Goal: Task Accomplishment & Management: Manage account settings

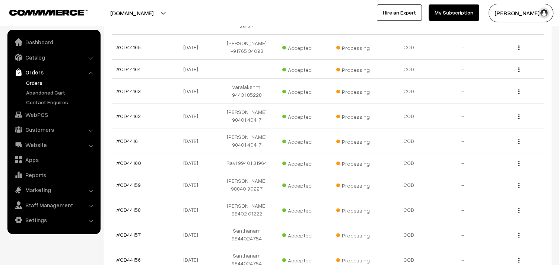
scroll to position [165, 0]
click at [38, 81] on link "Orders" at bounding box center [61, 83] width 74 height 8
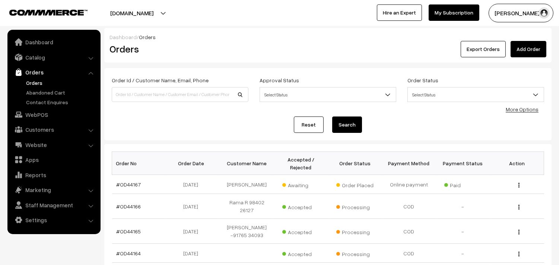
click at [32, 80] on link "Orders" at bounding box center [61, 83] width 74 height 8
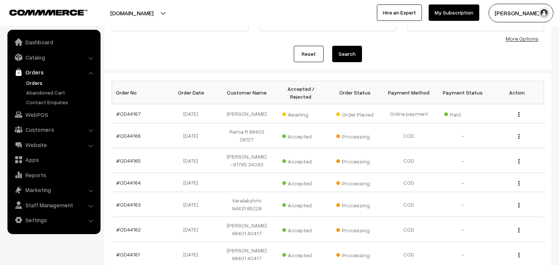
scroll to position [83, 0]
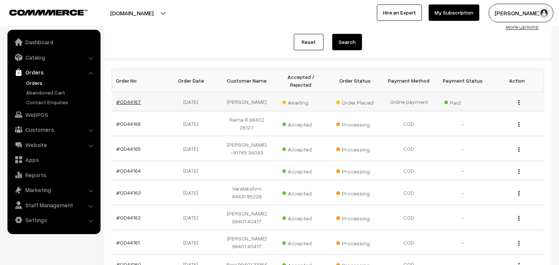
click at [133, 102] on link "#OD44167" at bounding box center [129, 102] width 25 height 6
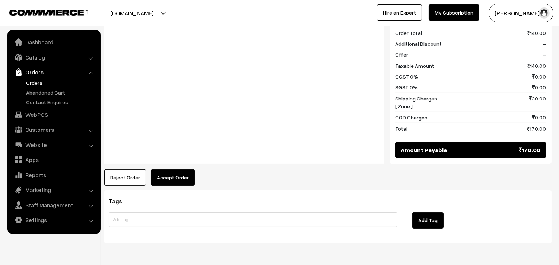
click at [164, 169] on button "Accept Order" at bounding box center [173, 177] width 44 height 16
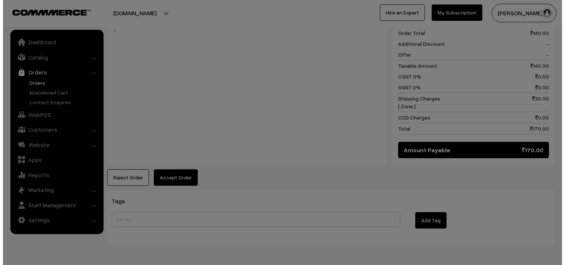
scroll to position [332, 0]
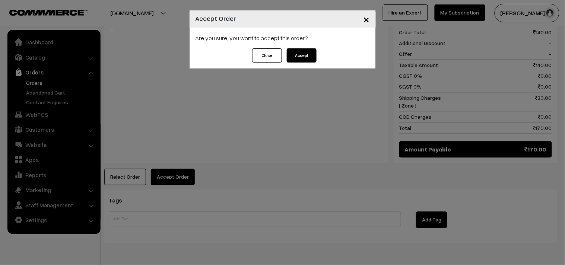
click at [299, 49] on button "Accept" at bounding box center [302, 55] width 30 height 14
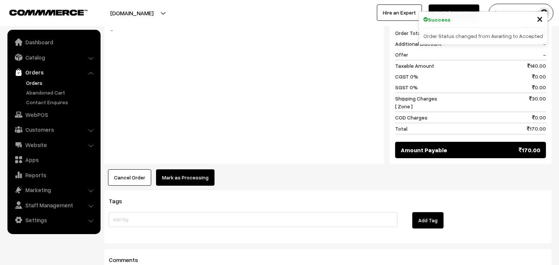
click at [195, 153] on div "Notes -" at bounding box center [244, 86] width 280 height 156
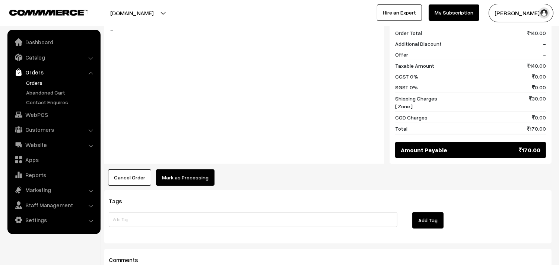
click at [188, 173] on button "Mark as Processing" at bounding box center [185, 177] width 58 height 16
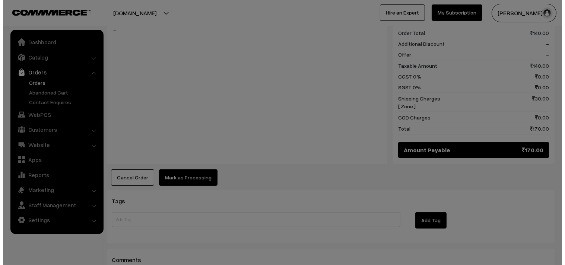
scroll to position [332, 0]
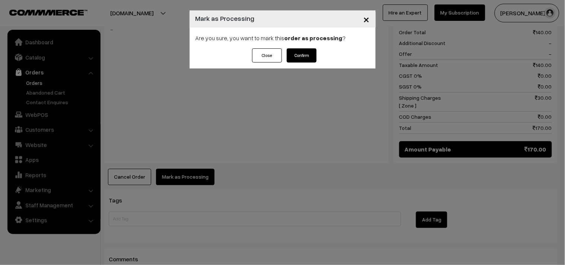
click at [298, 42] on div "Are you sure, you want to mark this order as processing ?" at bounding box center [283, 38] width 186 height 21
click at [293, 60] on button "Confirm" at bounding box center [302, 55] width 30 height 14
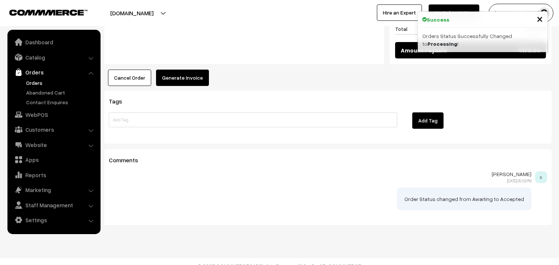
click at [182, 70] on button "Generate Invoice" at bounding box center [182, 78] width 53 height 16
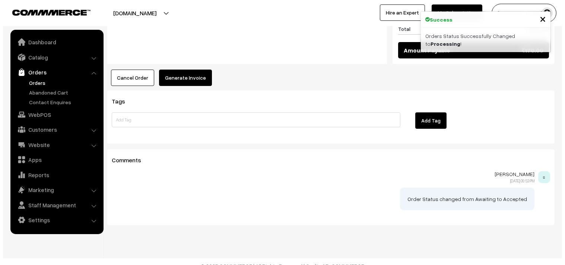
scroll to position [431, 0]
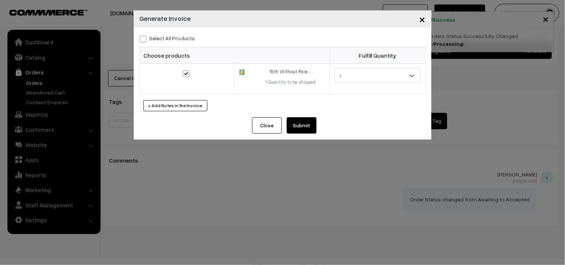
drag, startPoint x: 300, startPoint y: 128, endPoint x: 293, endPoint y: 126, distance: 6.6
click at [300, 127] on button "Submit" at bounding box center [302, 125] width 30 height 16
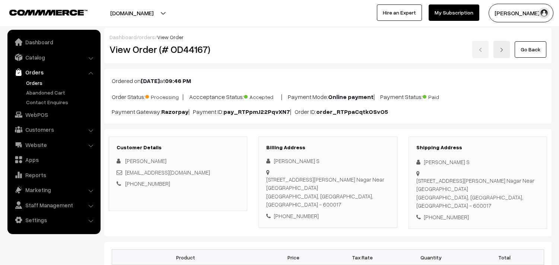
scroll to position [431, 0]
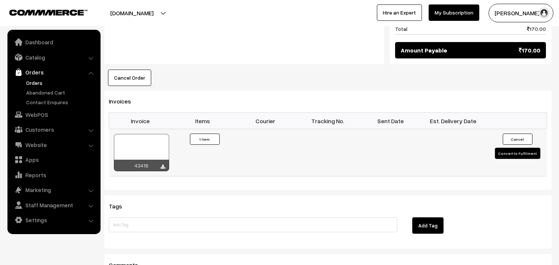
click at [156, 134] on div at bounding box center [141, 152] width 55 height 37
click at [28, 81] on link "Orders" at bounding box center [61, 83] width 74 height 8
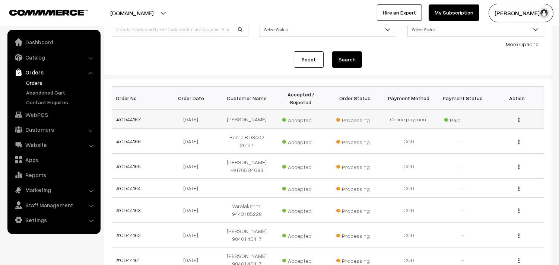
scroll to position [83, 0]
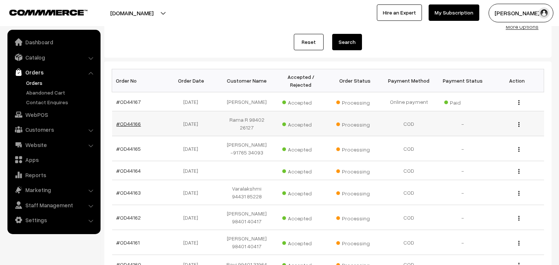
click at [131, 121] on link "#OD44166" at bounding box center [129, 124] width 25 height 6
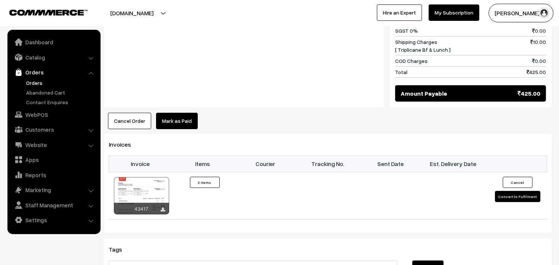
scroll to position [455, 0]
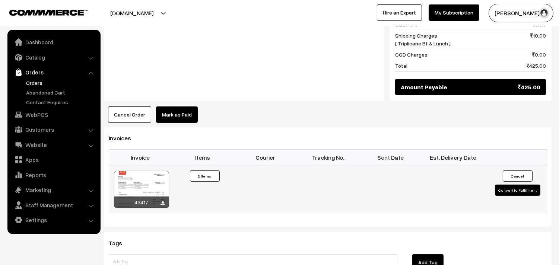
click at [142, 179] on div at bounding box center [141, 189] width 55 height 37
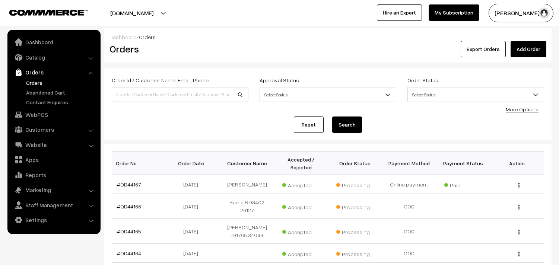
scroll to position [82, 0]
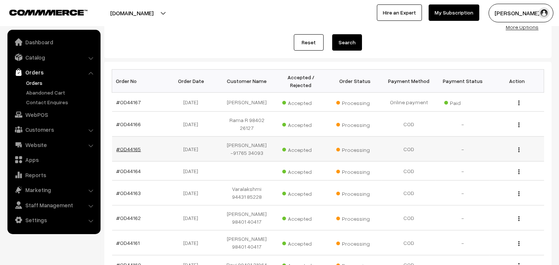
click at [132, 146] on link "#OD44165" at bounding box center [129, 149] width 25 height 6
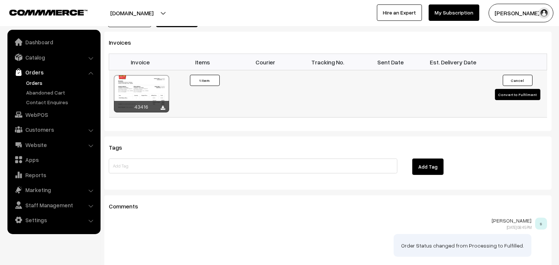
scroll to position [501, 0]
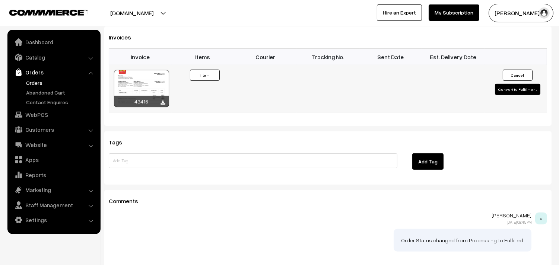
click at [147, 70] on div at bounding box center [141, 88] width 55 height 37
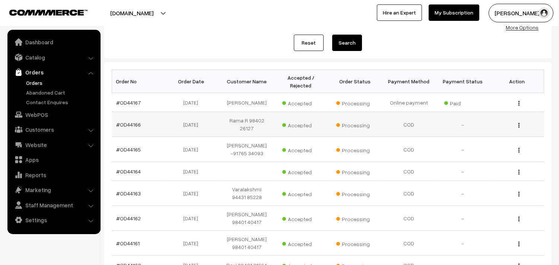
scroll to position [82, 0]
click at [129, 168] on link "#OD44164" at bounding box center [129, 171] width 25 height 6
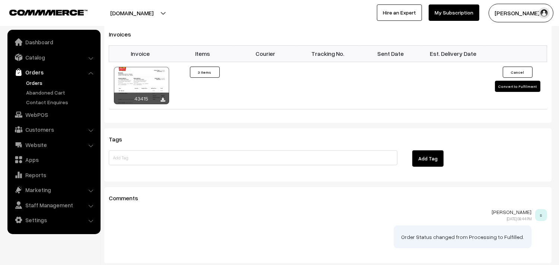
scroll to position [579, 0]
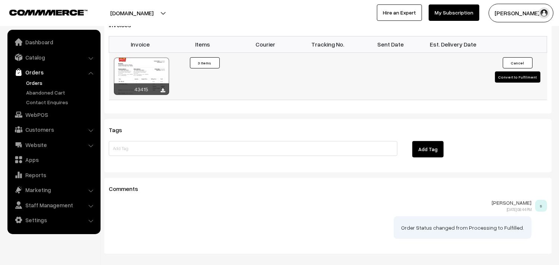
click at [148, 58] on div at bounding box center [141, 76] width 55 height 37
click at [38, 80] on link "Orders" at bounding box center [61, 83] width 74 height 8
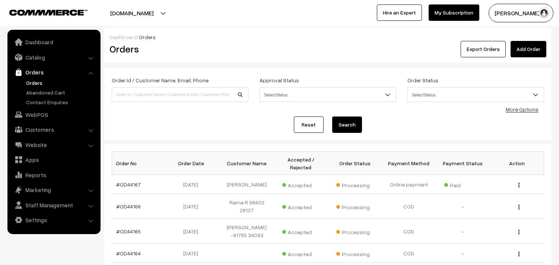
click at [39, 81] on link "Orders" at bounding box center [61, 83] width 74 height 8
click at [53, 115] on link "WebPOS" at bounding box center [53, 114] width 89 height 13
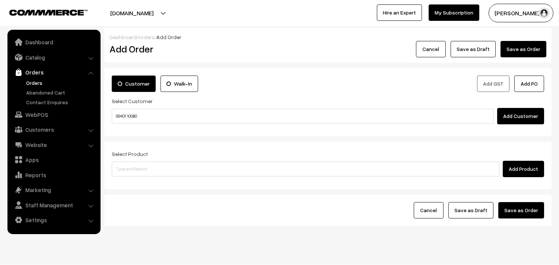
click at [138, 113] on input "99401 10080" at bounding box center [303, 116] width 382 height 15
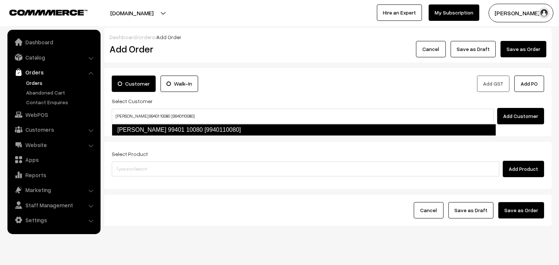
type input "[PERSON_NAME] 99401 10080 [9940110080]"
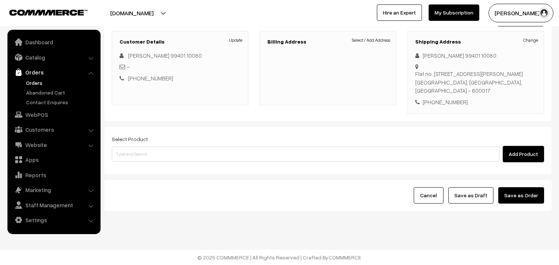
scroll to position [98, 0]
click at [374, 35] on div "Billing Address Select / Add Address" at bounding box center [328, 68] width 137 height 74
click at [374, 38] on link "Select / Add Address" at bounding box center [371, 40] width 38 height 7
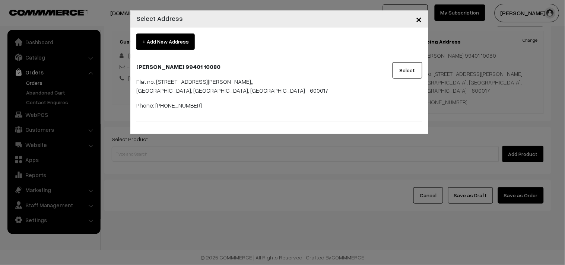
click at [402, 74] on button "Select" at bounding box center [408, 70] width 30 height 16
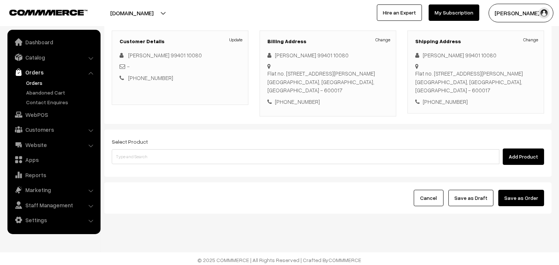
scroll to position [101, 0]
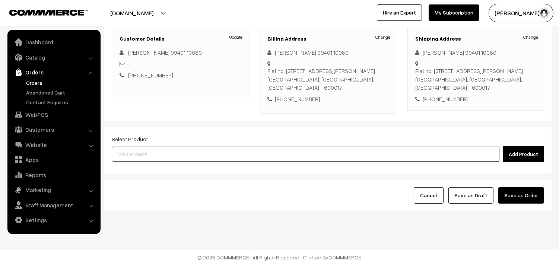
click at [226, 159] on input at bounding box center [306, 154] width 388 height 15
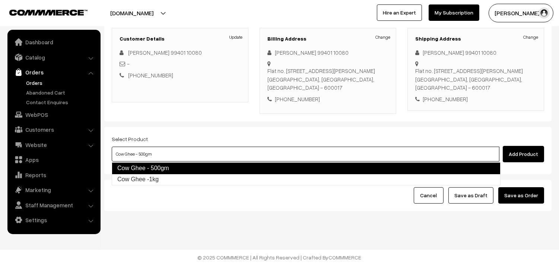
type input "Cow Ghee -1kg"
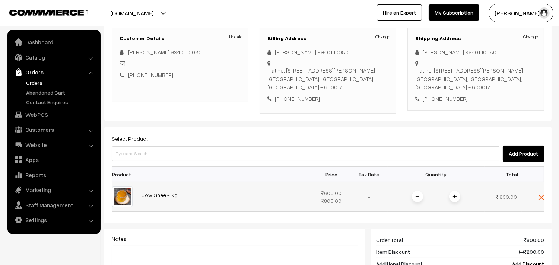
drag, startPoint x: 447, startPoint y: 198, endPoint x: 463, endPoint y: 196, distance: 15.8
click at [446, 197] on div "1" at bounding box center [436, 196] width 56 height 13
click at [454, 197] on img at bounding box center [455, 197] width 4 height 4
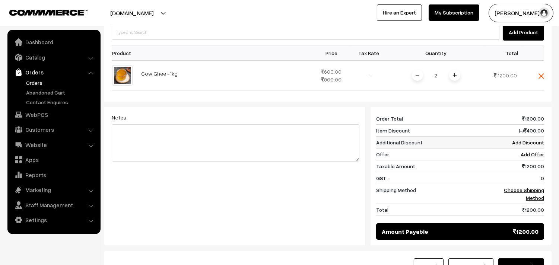
scroll to position [225, 0]
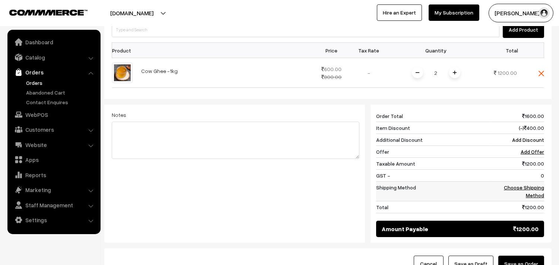
click at [538, 195] on link "Choose Shipping Method" at bounding box center [524, 191] width 40 height 14
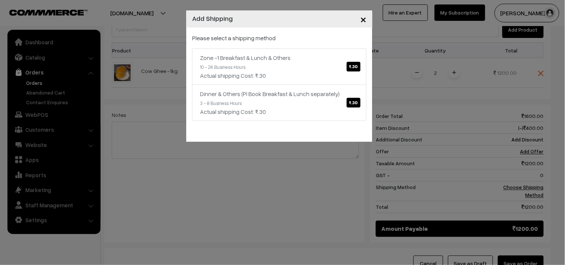
click at [330, 73] on div "Actual shipping Cost: ₹.30" at bounding box center [279, 75] width 159 height 9
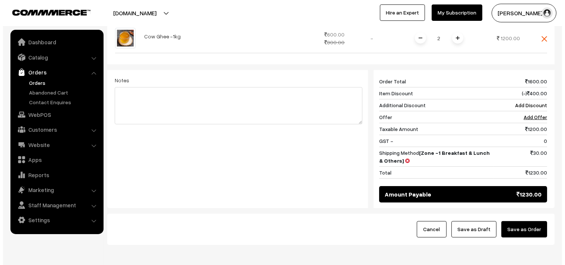
scroll to position [295, 0]
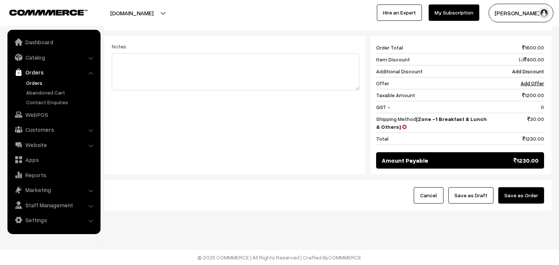
click at [525, 194] on button "Save as Order" at bounding box center [521, 195] width 46 height 16
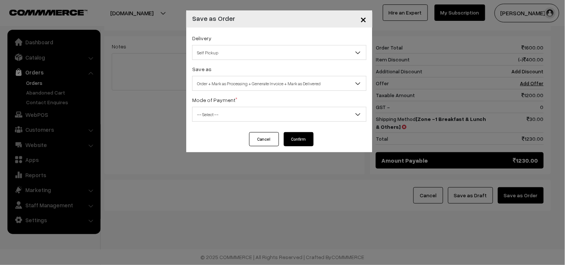
click at [269, 86] on span "Order + Mark as Processing + Generate Invoice + Mark as Delivered" at bounding box center [280, 83] width 174 height 13
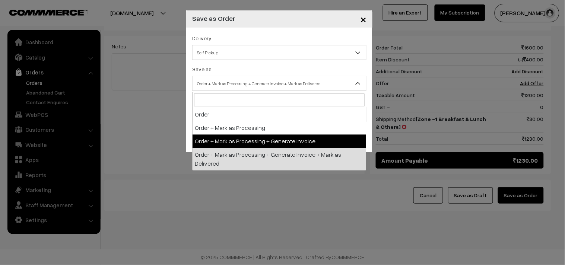
select select "3"
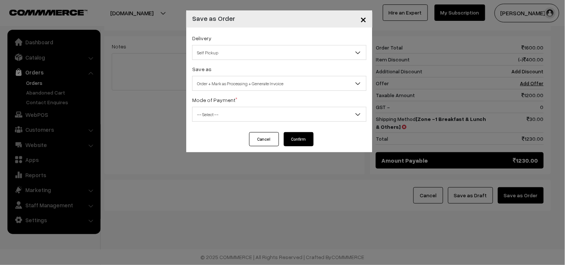
click at [236, 117] on span "-- Select --" at bounding box center [280, 114] width 174 height 13
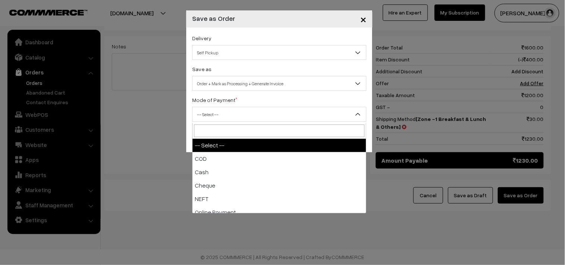
select select "1"
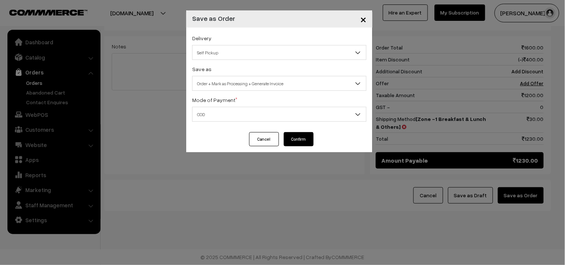
click at [310, 133] on button "Confirm" at bounding box center [299, 139] width 30 height 14
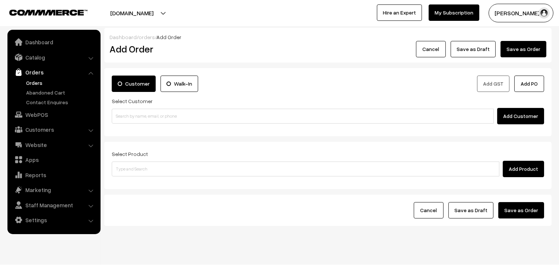
click at [34, 82] on link "Orders" at bounding box center [61, 83] width 74 height 8
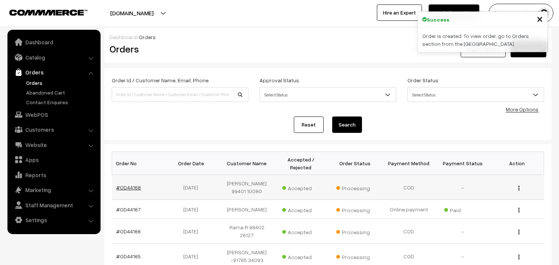
click at [126, 187] on link "#OD44168" at bounding box center [129, 187] width 25 height 6
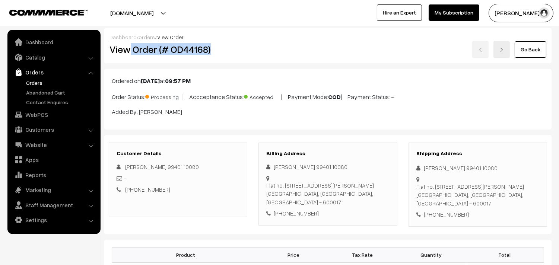
click at [234, 53] on h2 "View Order (# OD44168)" at bounding box center [178, 50] width 138 height 12
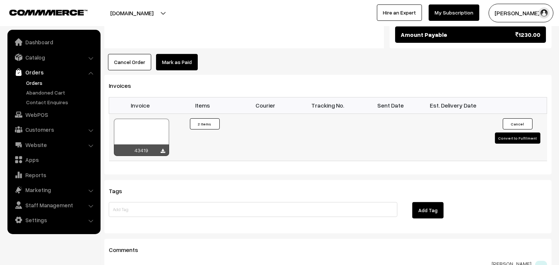
scroll to position [455, 0]
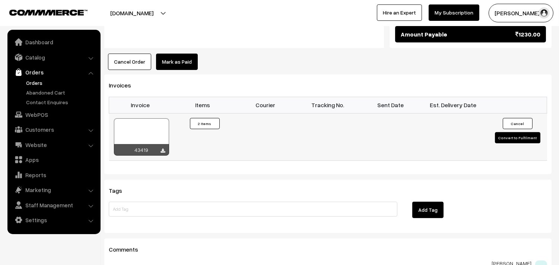
click at [140, 131] on div at bounding box center [141, 136] width 55 height 37
click at [32, 113] on link "WebPOS" at bounding box center [53, 114] width 89 height 13
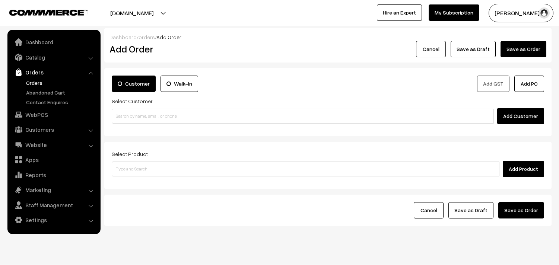
click at [137, 115] on input at bounding box center [303, 116] width 382 height 15
click at [135, 113] on input "90370 43597" at bounding box center [303, 116] width 382 height 15
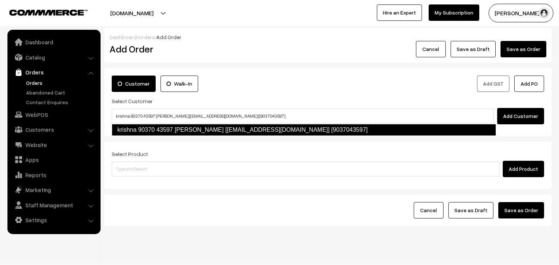
type input "krishna 90370 43597 Krishna [Annams43@gmail.com] [9037043597]"
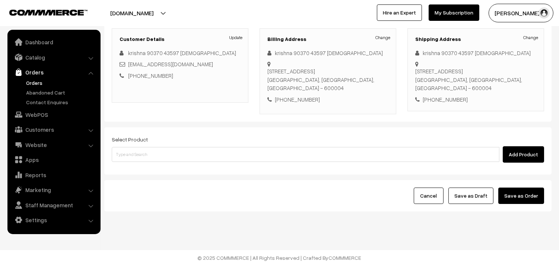
scroll to position [101, 0]
click at [158, 162] on div "Add Product" at bounding box center [328, 154] width 432 height 16
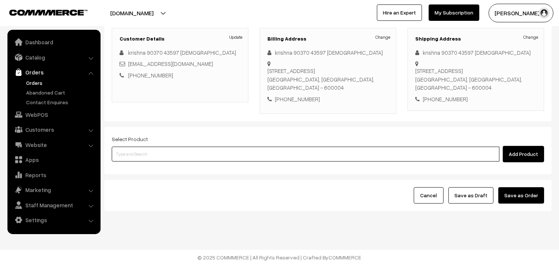
click at [154, 155] on input at bounding box center [306, 154] width 388 height 15
paste input "15th Without Rice..."
type input "15th Without Rice..."
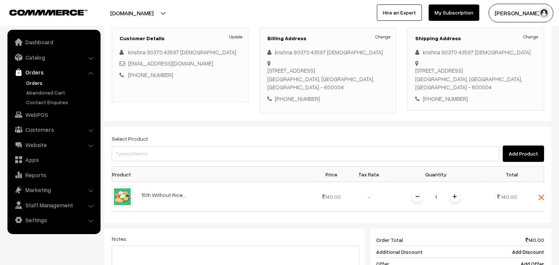
click at [211, 165] on div "Select Product Add Product Product Price Tax Rate Quantity Total 1" at bounding box center [327, 241] width 447 height 228
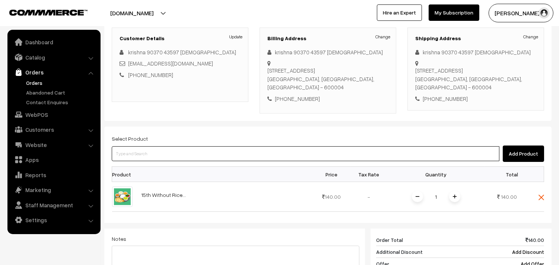
click at [215, 154] on input at bounding box center [306, 153] width 388 height 15
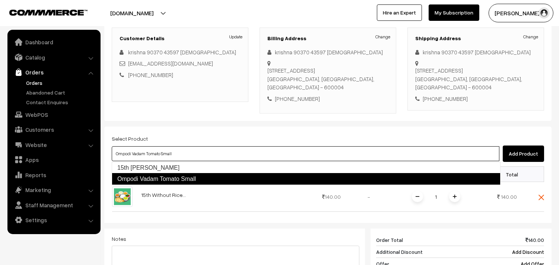
type input "15th Tomato Sadam"
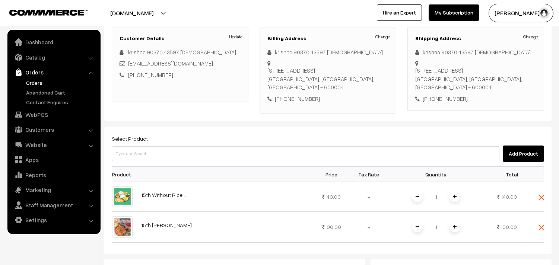
scroll to position [184, 0]
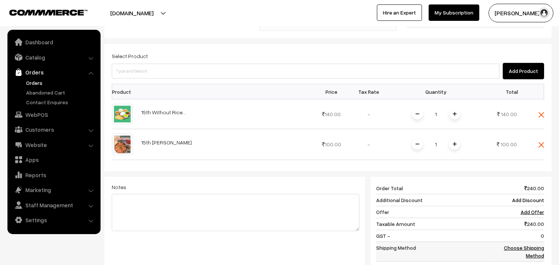
click at [533, 253] on link "Choose Shipping Method" at bounding box center [524, 252] width 40 height 14
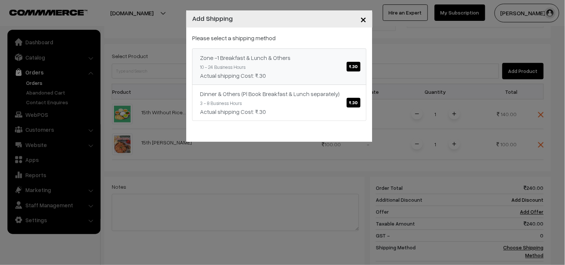
click at [353, 71] on span "₹.30" at bounding box center [354, 67] width 14 height 10
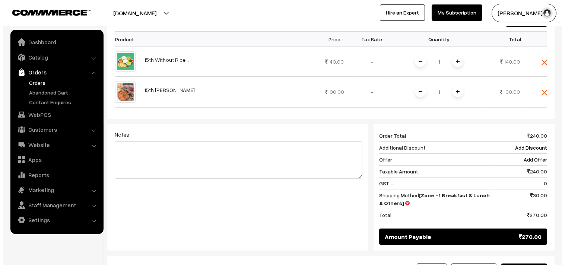
scroll to position [272, 0]
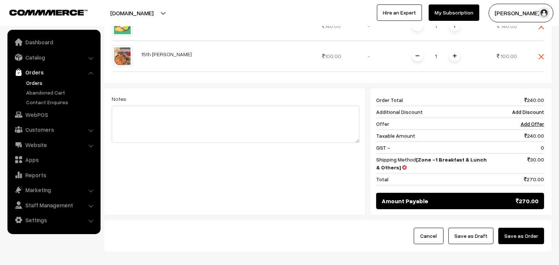
click at [519, 235] on button "Save as Order" at bounding box center [521, 236] width 46 height 16
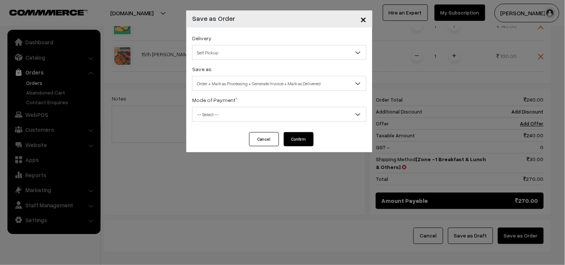
click at [253, 80] on span "Order + Mark as Processing + Generate Invoice + Mark as Delivered" at bounding box center [280, 83] width 174 height 13
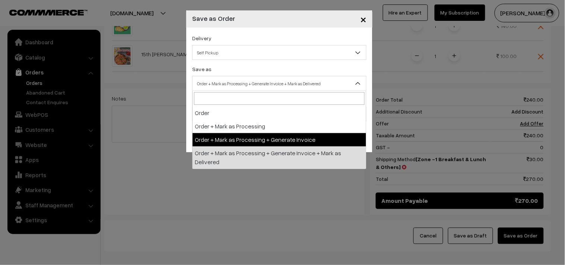
select select "3"
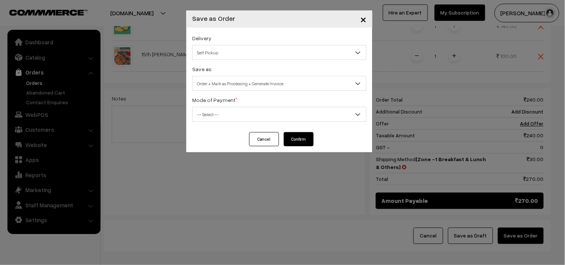
click at [220, 120] on span "-- Select --" at bounding box center [280, 114] width 174 height 13
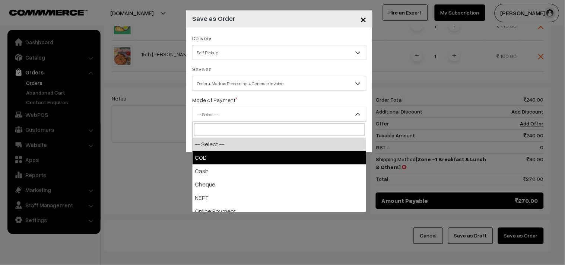
select select "2"
checkbox input "true"
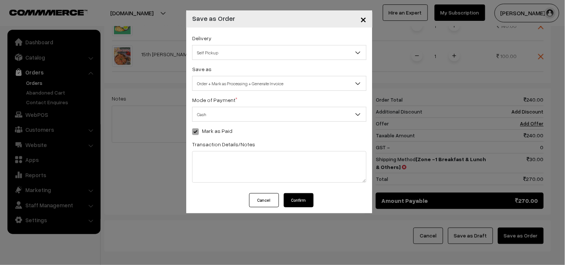
click at [297, 203] on button "Confirm" at bounding box center [299, 200] width 30 height 14
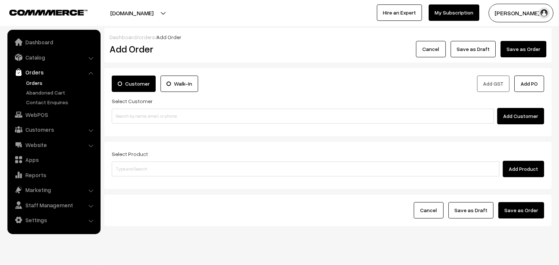
click at [45, 77] on link "Orders" at bounding box center [53, 72] width 89 height 13
click at [37, 82] on link "Orders" at bounding box center [61, 83] width 74 height 8
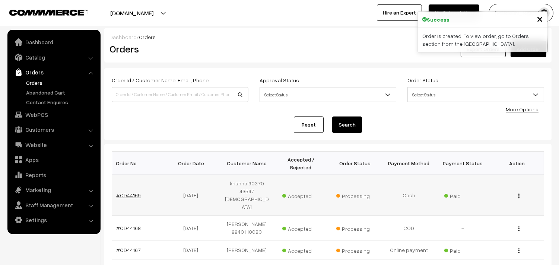
click at [127, 192] on link "#OD44169" at bounding box center [129, 195] width 25 height 6
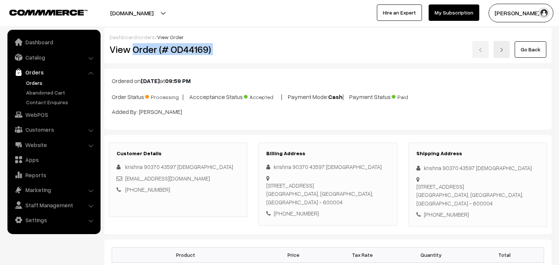
drag, startPoint x: 136, startPoint y: 47, endPoint x: 257, endPoint y: 51, distance: 121.5
click at [261, 50] on div "View Order (# OD44169) Go Back" at bounding box center [328, 49] width 448 height 17
copy div "Order (# OD44169)"
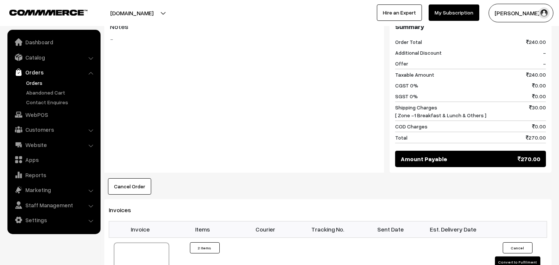
scroll to position [372, 0]
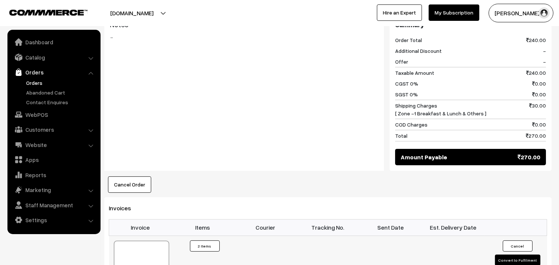
click at [161, 249] on div at bounding box center [141, 259] width 55 height 37
click at [45, 123] on link "Customers" at bounding box center [53, 129] width 89 height 13
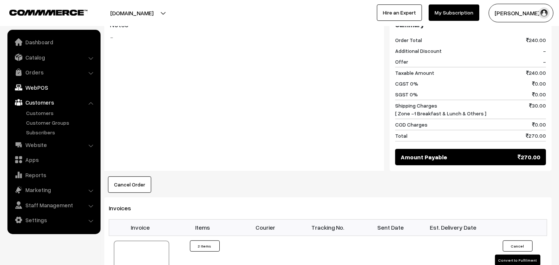
click at [41, 84] on link "WebPOS" at bounding box center [53, 87] width 89 height 13
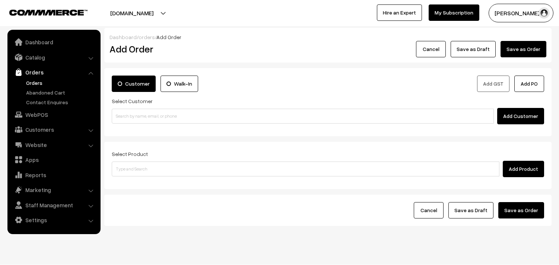
click at [144, 121] on input at bounding box center [303, 116] width 382 height 15
click at [128, 114] on input "74011 59931" at bounding box center [303, 116] width 382 height 15
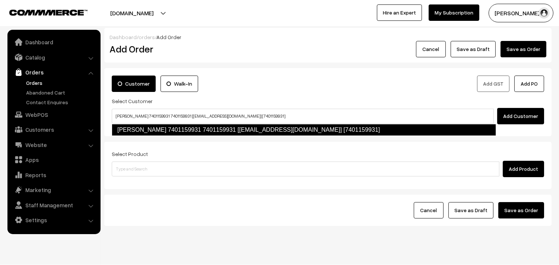
type input "Radhai 7401159931 7401159931 [test210@gmail.com] [7401159931]"
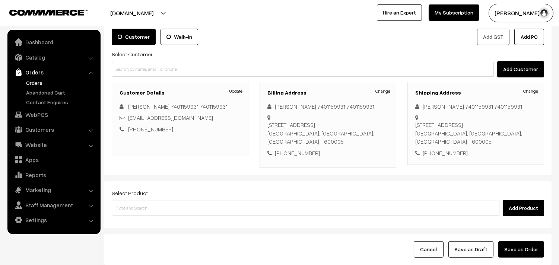
scroll to position [101, 0]
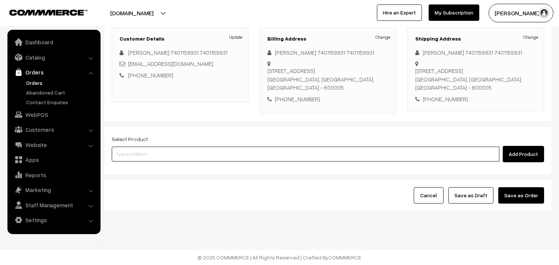
click at [168, 150] on input at bounding box center [306, 154] width 388 height 15
type input "koo"
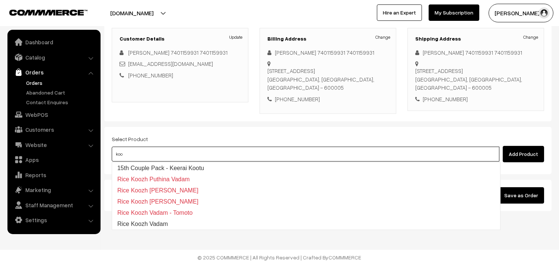
click at [131, 166] on link "15th Couple Pack - Keerai Kootu" at bounding box center [306, 168] width 388 height 11
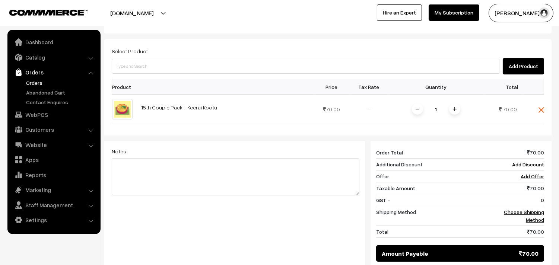
scroll to position [225, 0]
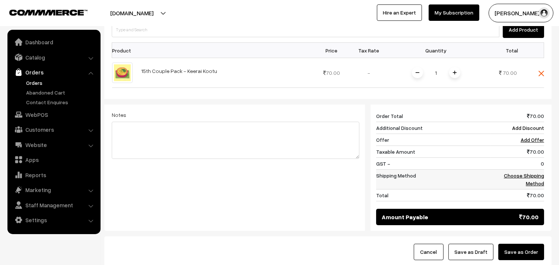
click at [541, 184] on link "Choose Shipping Method" at bounding box center [524, 179] width 40 height 14
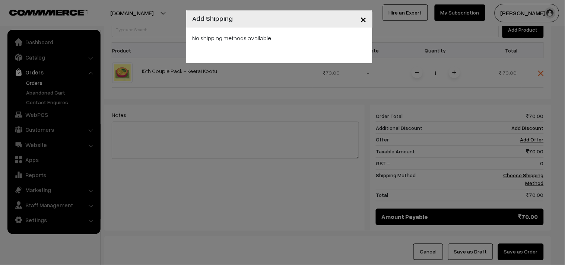
click at [537, 181] on div "× Add Shipping No shipping methods available" at bounding box center [282, 132] width 565 height 265
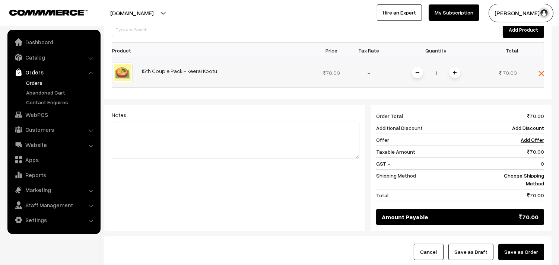
click at [461, 72] on div "1" at bounding box center [436, 72] width 56 height 13
click at [455, 76] on span at bounding box center [454, 72] width 11 height 11
click at [531, 177] on link "Choose Shipping Method" at bounding box center [524, 179] width 40 height 14
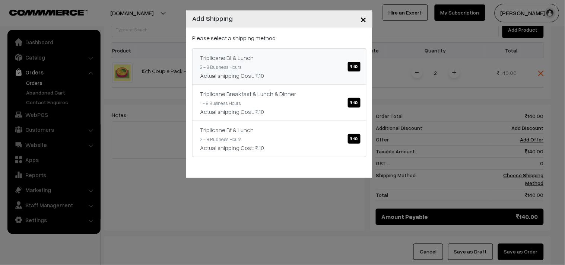
click at [303, 63] on link "Triplicane Bf & Lunch ₹.10 2 - 8 Business Hours Actual shipping Cost: ₹.10" at bounding box center [279, 66] width 174 height 36
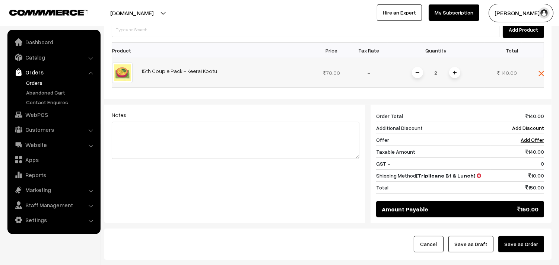
click at [416, 76] on span at bounding box center [417, 72] width 11 height 11
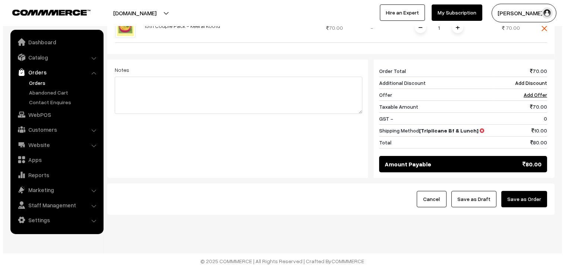
scroll to position [275, 0]
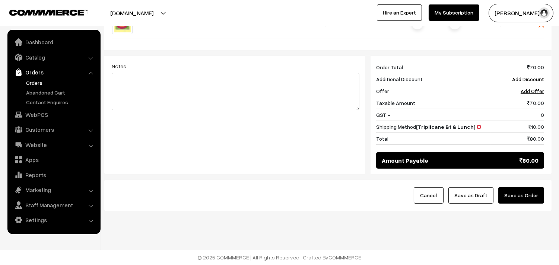
click at [522, 205] on div "Cancel Save as Draft Save as Order" at bounding box center [327, 195] width 447 height 31
click at [523, 197] on button "Save as Order" at bounding box center [521, 195] width 46 height 16
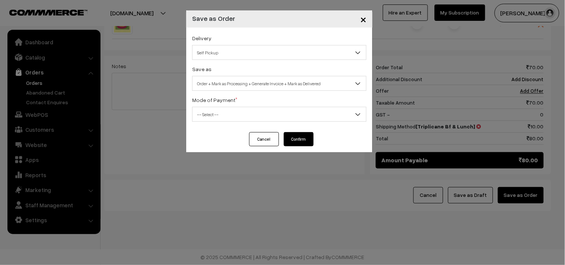
click at [281, 87] on span "Order + Mark as Processing + Generate Invoice + Mark as Delivered" at bounding box center [280, 83] width 174 height 13
click at [267, 87] on span "Order + Mark as Processing" at bounding box center [280, 83] width 174 height 13
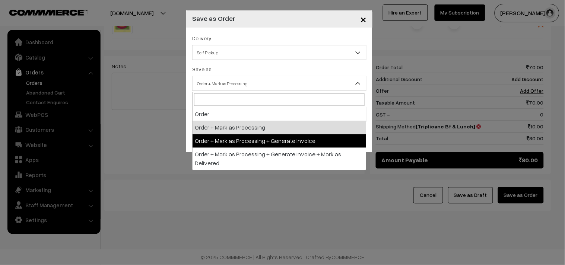
select select "3"
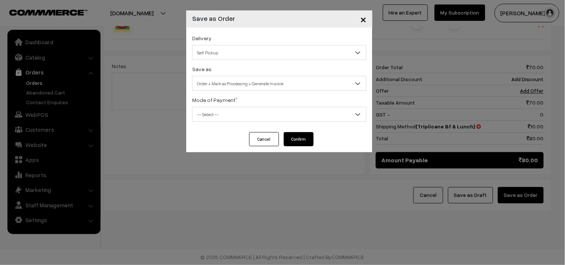
click at [254, 107] on span "-- Select --" at bounding box center [279, 114] width 174 height 15
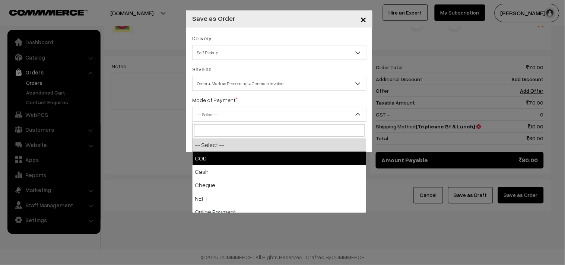
select select "1"
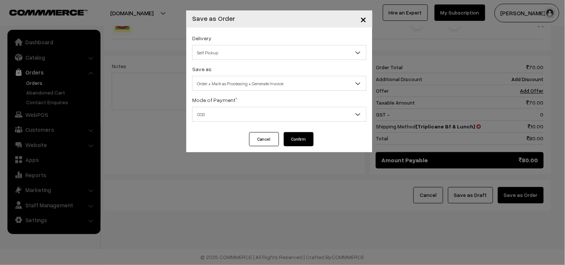
click at [303, 144] on button "Confirm" at bounding box center [299, 139] width 30 height 14
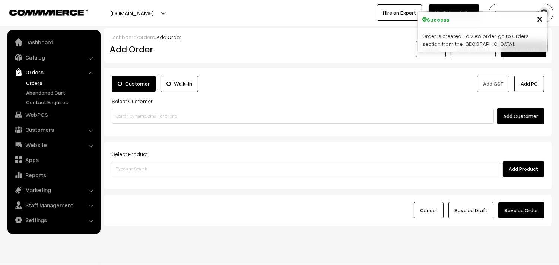
click at [40, 86] on link "Orders" at bounding box center [61, 83] width 74 height 8
click at [37, 85] on link "Orders" at bounding box center [61, 83] width 74 height 8
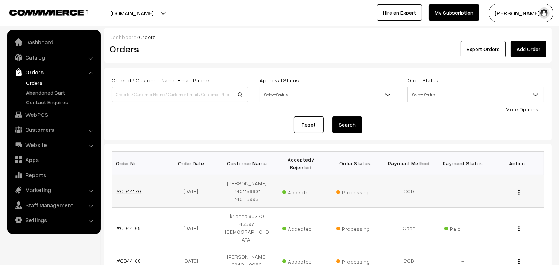
click at [131, 188] on link "#OD44170" at bounding box center [129, 191] width 25 height 6
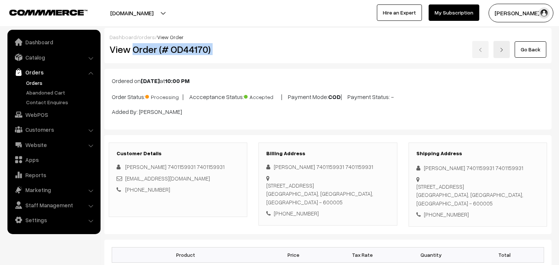
drag, startPoint x: 134, startPoint y: 51, endPoint x: 263, endPoint y: 84, distance: 132.9
click at [289, 49] on div "View Order (# OD44170) Go Back" at bounding box center [328, 49] width 448 height 17
copy div "Order (# OD44170)"
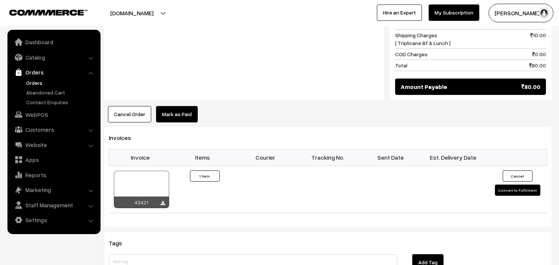
scroll to position [372, 0]
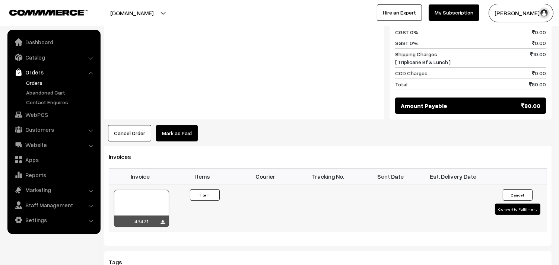
click at [148, 194] on div at bounding box center [141, 208] width 55 height 37
click at [39, 116] on link "WebPOS" at bounding box center [53, 114] width 89 height 13
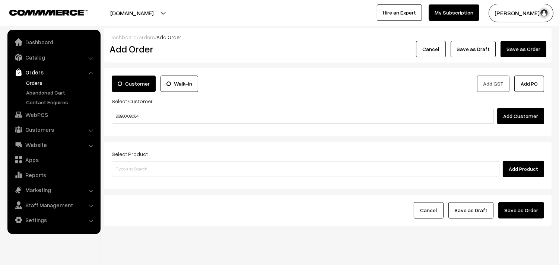
click at [130, 113] on input "99860 09064" at bounding box center [303, 116] width 382 height 15
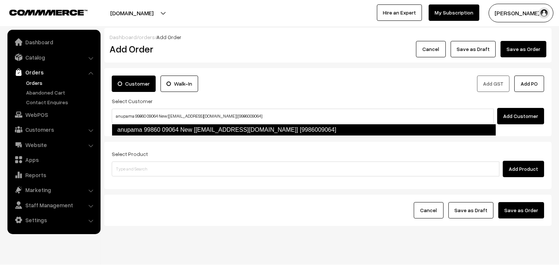
type input "anupama 99860 09064 New [tst295@gmail.com] [9986009064]"
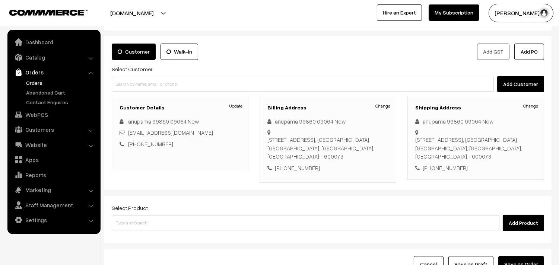
scroll to position [41, 0]
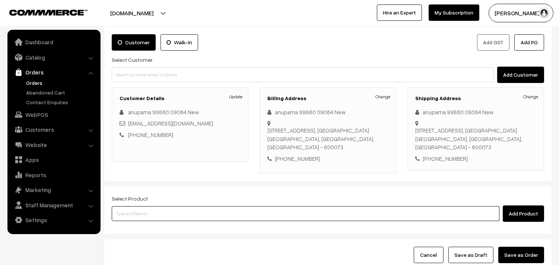
click at [203, 207] on input at bounding box center [306, 213] width 388 height 15
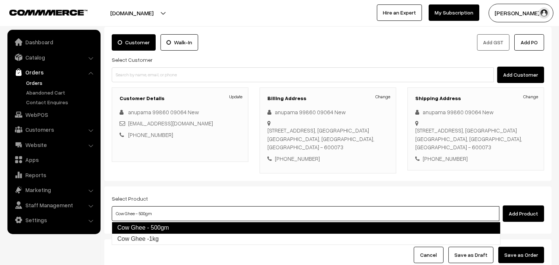
type input "Cow Ghee -1kg"
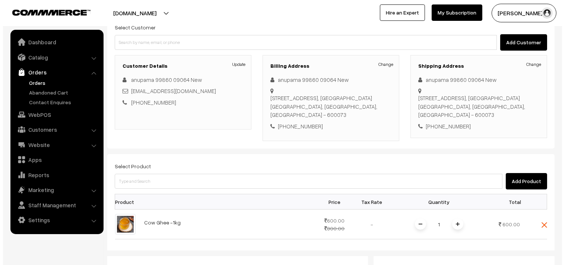
scroll to position [289, 0]
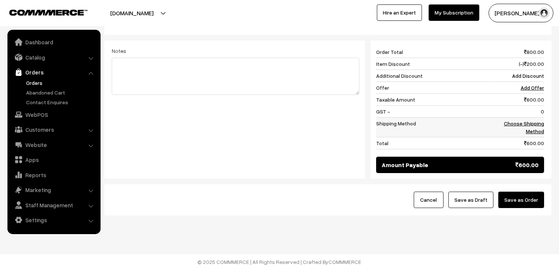
click at [527, 130] on link "Choose Shipping Method" at bounding box center [524, 127] width 40 height 14
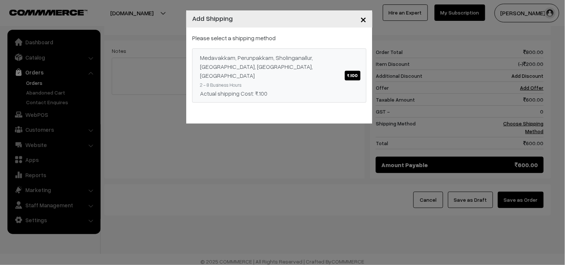
click at [326, 68] on div "Medavakkam, Perunpakkam, Sholinganallur, seliyur, Kirattur, Perambur ₹.100" at bounding box center [279, 66] width 159 height 27
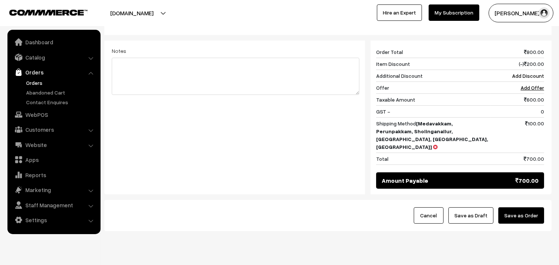
click at [524, 207] on button "Save as Order" at bounding box center [521, 215] width 46 height 16
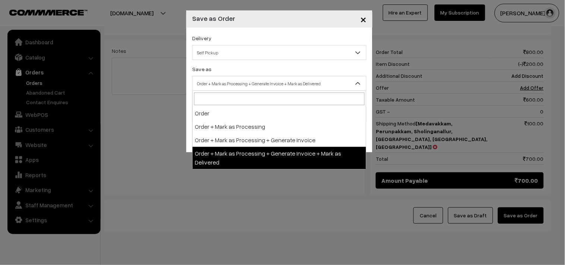
click at [255, 86] on span "Order + Mark as Processing + Generate Invoice + Mark as Delivered" at bounding box center [280, 83] width 174 height 13
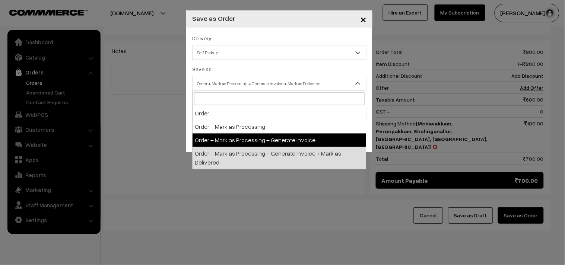
select select "3"
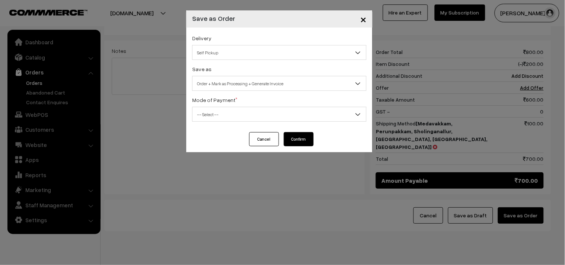
click at [247, 122] on div "Delivery Self Pickup Medavakkam, Perunpakkam, Sholinganallur, seliyur, Kirattur…" at bounding box center [279, 80] width 186 height 105
click at [239, 122] on div "Delivery Self Pickup Medavakkam, Perunpakkam, Sholinganallur, seliyur, Kirattur…" at bounding box center [279, 80] width 186 height 105
click at [239, 109] on span "-- Select --" at bounding box center [280, 114] width 174 height 13
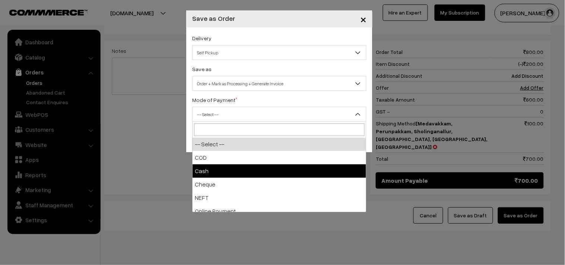
select select "2"
checkbox input "true"
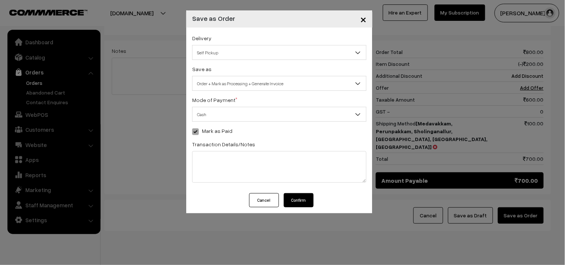
click at [299, 203] on button "Confirm" at bounding box center [299, 200] width 30 height 14
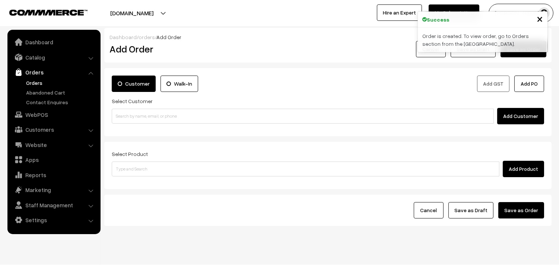
click at [38, 83] on link "Orders" at bounding box center [61, 83] width 74 height 8
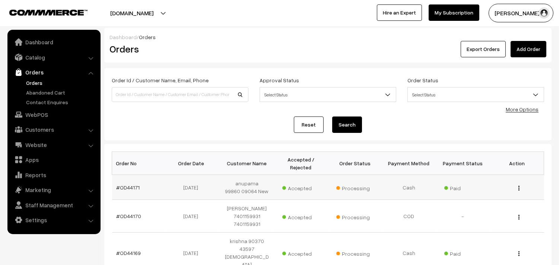
drag, startPoint x: 131, startPoint y: 187, endPoint x: 128, endPoint y: 181, distance: 6.7
click at [131, 186] on link "#OD44171" at bounding box center [128, 187] width 23 height 6
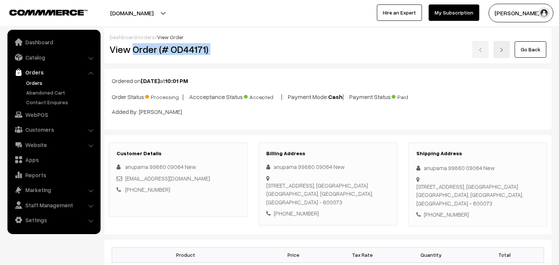
drag, startPoint x: 135, startPoint y: 50, endPoint x: 285, endPoint y: 45, distance: 150.2
click at [290, 45] on div "View Order (# OD44171) Go Back" at bounding box center [328, 49] width 448 height 17
copy div "Order (# OD44171)"
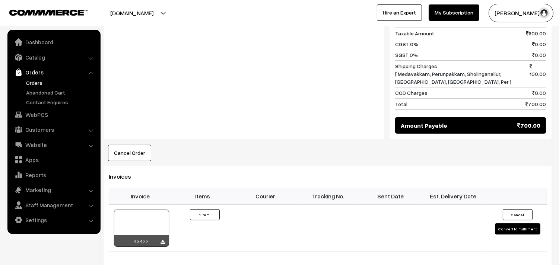
scroll to position [372, 0]
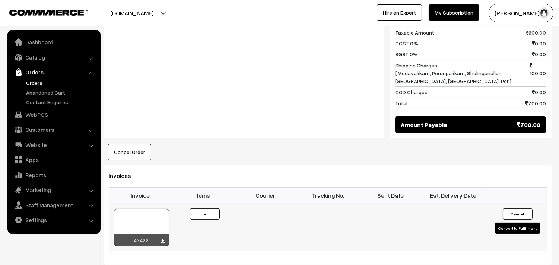
click at [155, 221] on div at bounding box center [141, 227] width 55 height 37
click at [47, 116] on link "WebPOS" at bounding box center [53, 114] width 89 height 13
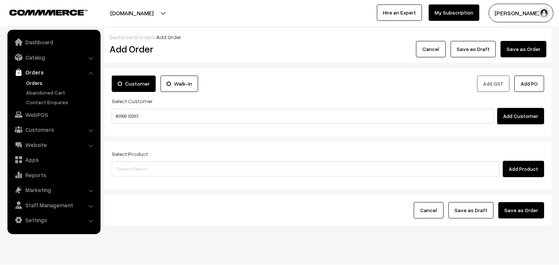
click at [131, 115] on input "80569 32293" at bounding box center [303, 116] width 382 height 15
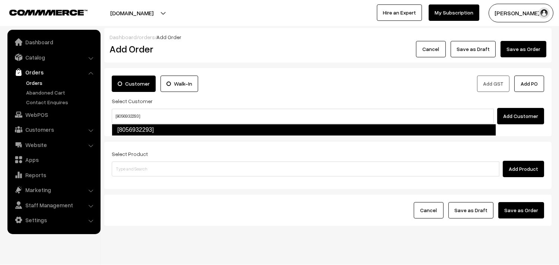
type input "[8056932293]"
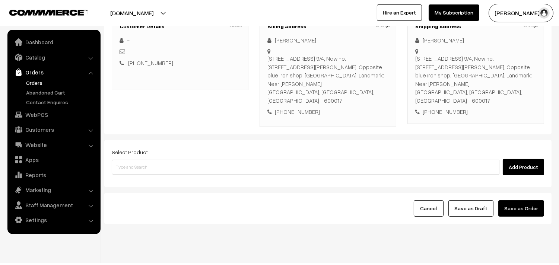
scroll to position [118, 0]
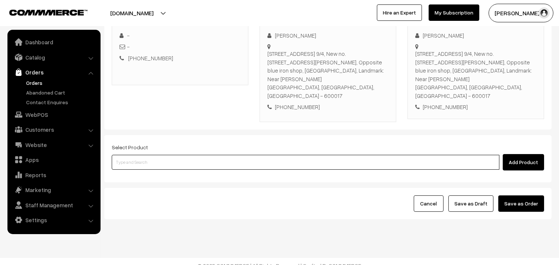
click at [229, 155] on input at bounding box center [306, 162] width 388 height 15
click at [213, 159] on input at bounding box center [306, 162] width 388 height 15
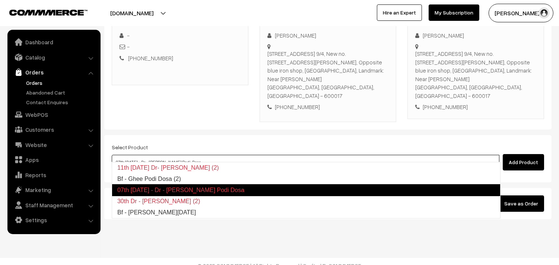
type input "Bf - Ghee Podi Dosa (2)"
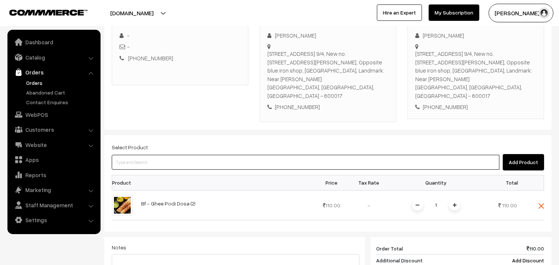
click at [239, 155] on input at bounding box center [306, 162] width 388 height 15
click at [144, 158] on input at bounding box center [306, 162] width 388 height 15
paste input "15th With Rice"
type input "15th With Rice"
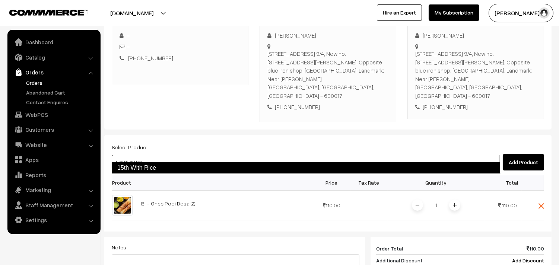
click at [144, 168] on link "15th With Rice" at bounding box center [306, 168] width 389 height 12
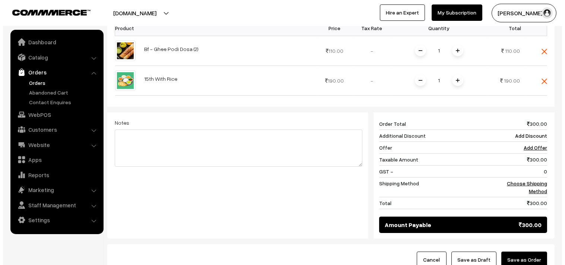
scroll to position [284, 0]
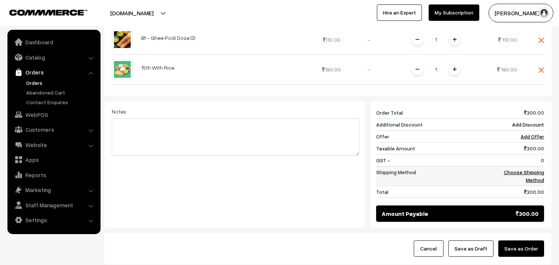
click at [539, 169] on link "Choose Shipping Method" at bounding box center [524, 176] width 40 height 14
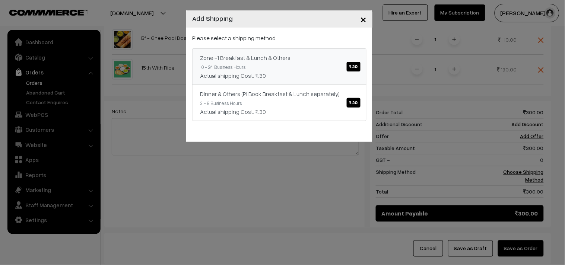
click at [279, 56] on div "Zone -1 Breakfast & Lunch & Others ₹.30" at bounding box center [279, 57] width 159 height 9
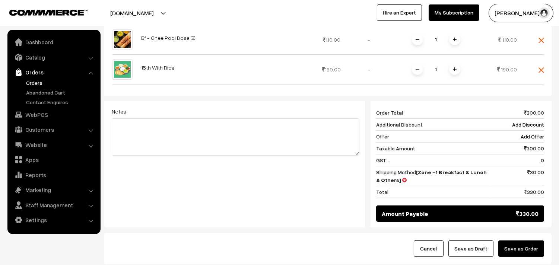
click at [531, 241] on button "Save as Order" at bounding box center [521, 249] width 46 height 16
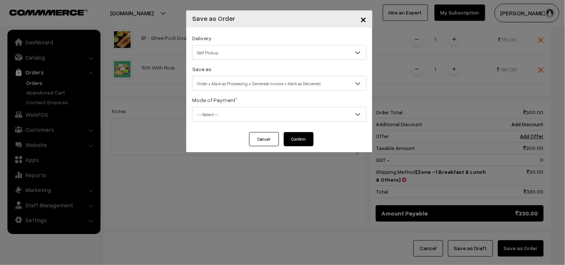
click at [244, 84] on span "Order + Mark as Processing + Generate Invoice + Mark as Delivered" at bounding box center [280, 83] width 174 height 13
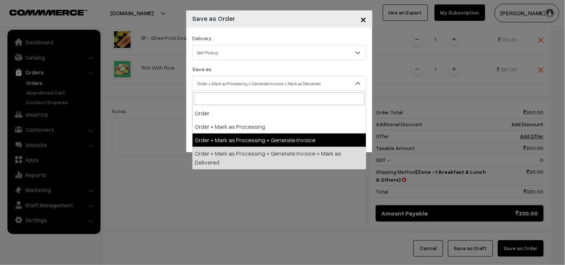
select select "3"
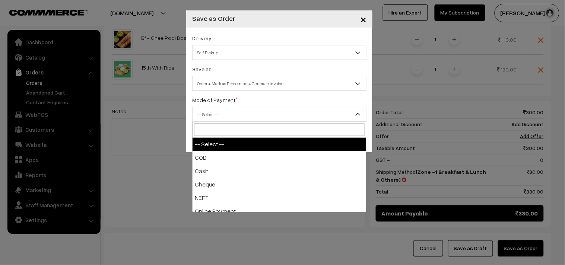
click at [230, 118] on span "-- Select --" at bounding box center [280, 114] width 174 height 13
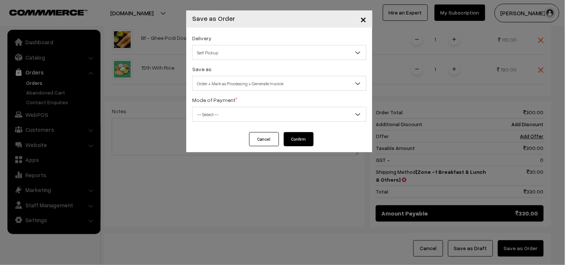
click at [226, 102] on label "Mode of Payment *" at bounding box center [214, 100] width 45 height 8
click at [225, 116] on span "-- Select --" at bounding box center [280, 114] width 174 height 13
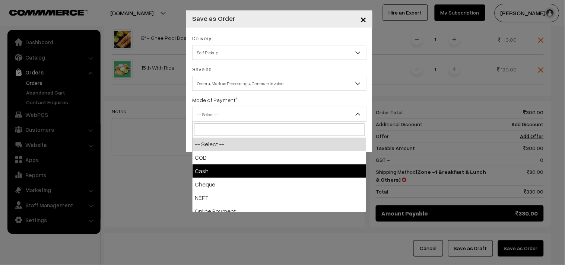
select select "2"
checkbox input "true"
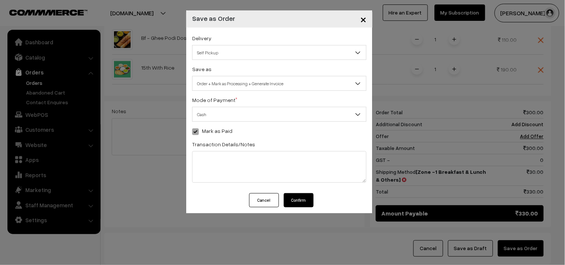
click at [302, 201] on button "Confirm" at bounding box center [299, 200] width 30 height 14
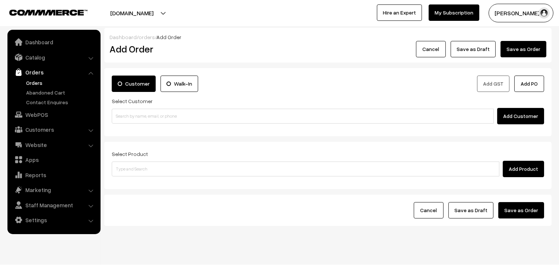
click at [31, 82] on link "Orders" at bounding box center [61, 83] width 74 height 8
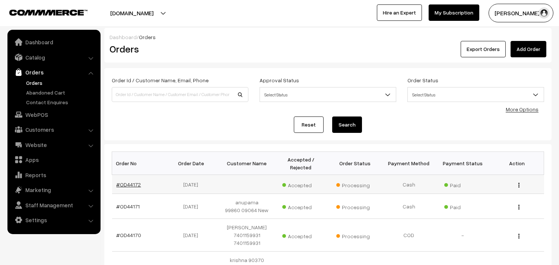
click at [133, 184] on link "#OD44172" at bounding box center [129, 184] width 25 height 6
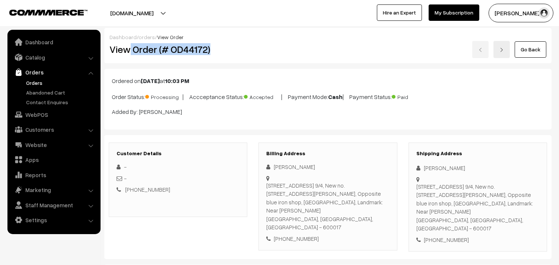
click at [230, 55] on div "View Order (# OD44172)" at bounding box center [178, 49] width 149 height 17
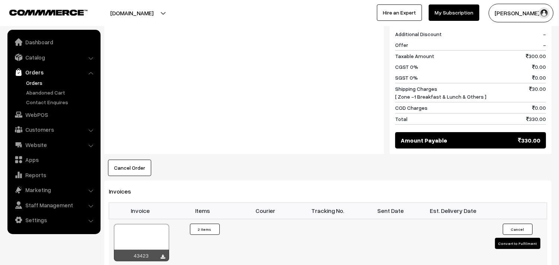
scroll to position [496, 0]
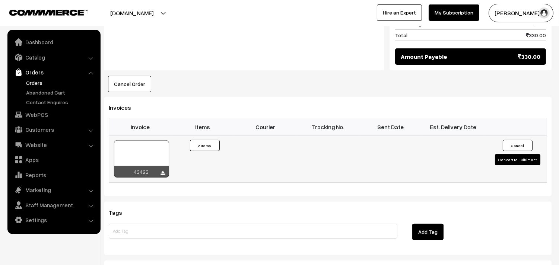
click at [147, 143] on div at bounding box center [141, 158] width 55 height 37
click at [41, 120] on link "WebPOS" at bounding box center [53, 114] width 89 height 13
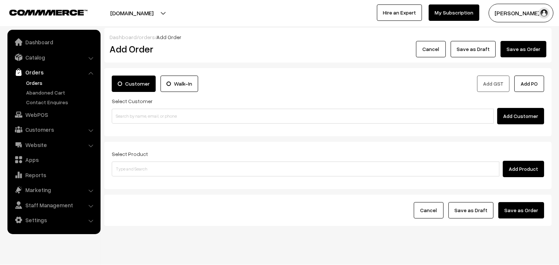
click at [142, 125] on div "Customer Walk-In Add GST Add PO Select Customer Add Customer" at bounding box center [327, 102] width 447 height 68
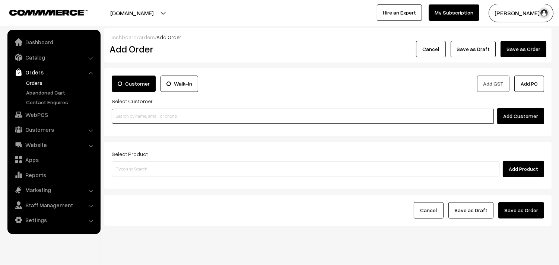
click at [142, 113] on input at bounding box center [303, 116] width 382 height 15
paste input "80569 32293"
click at [135, 113] on input "80569 32293" at bounding box center [303, 116] width 382 height 15
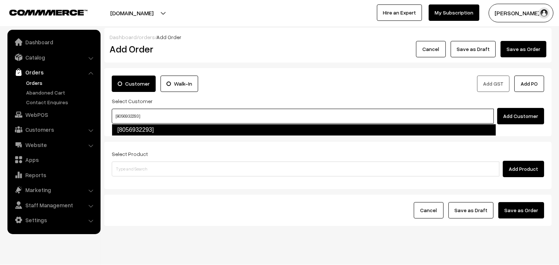
type input "[8056932293]"
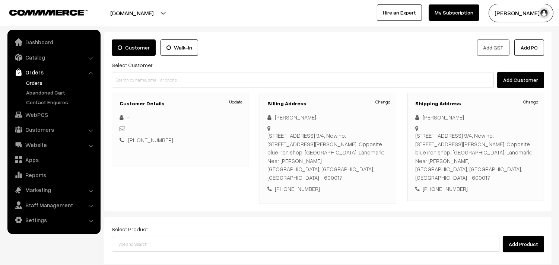
scroll to position [83, 0]
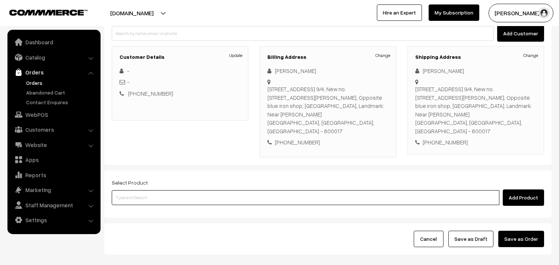
click at [203, 191] on input at bounding box center [306, 197] width 388 height 15
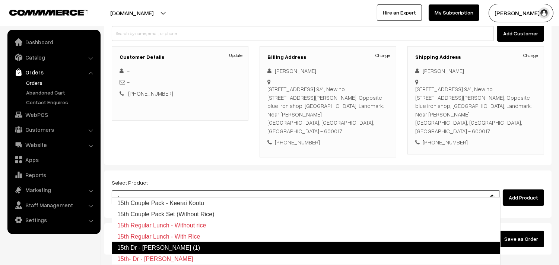
type input "c"
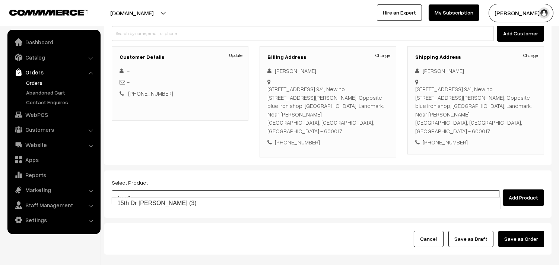
type input "15th Dr [PERSON_NAME] (3)"
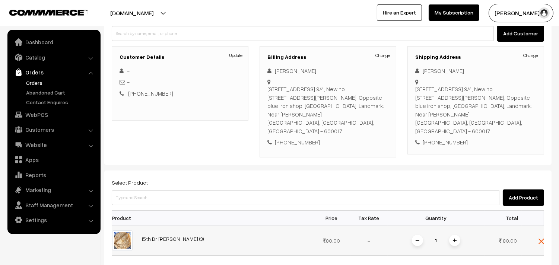
drag, startPoint x: 455, startPoint y: 224, endPoint x: 454, endPoint y: 229, distance: 4.5
click at [456, 226] on td "1" at bounding box center [436, 241] width 97 height 30
drag, startPoint x: 452, startPoint y: 232, endPoint x: 444, endPoint y: 231, distance: 8.9
click at [453, 239] on img at bounding box center [455, 241] width 4 height 4
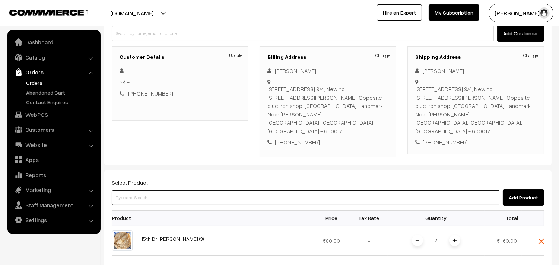
click at [188, 190] on input at bounding box center [306, 197] width 388 height 15
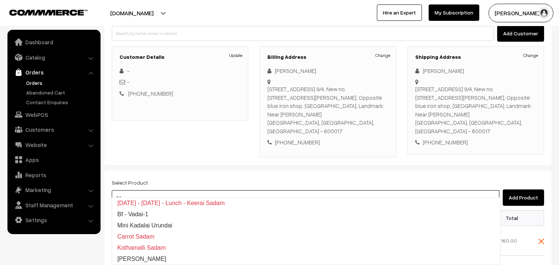
type input "A"
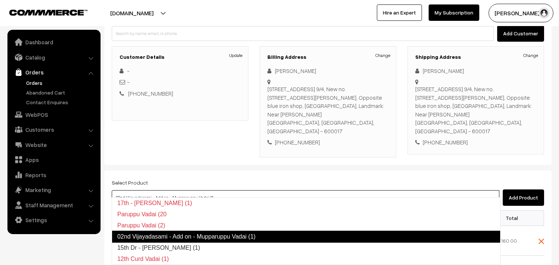
type input "15th Dr - Adai (1)"
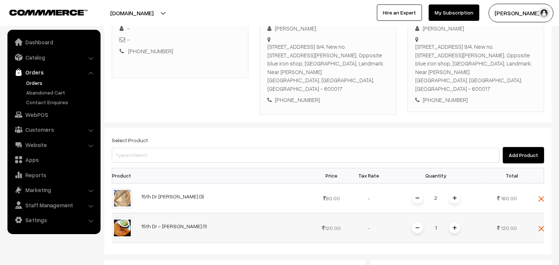
scroll to position [207, 0]
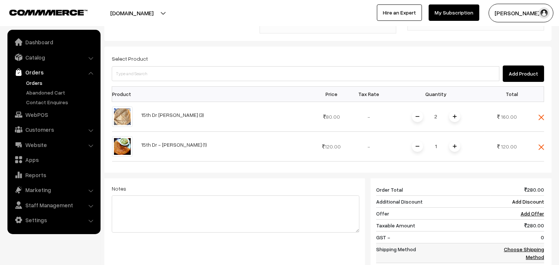
click at [531, 246] on link "Choose Shipping Method" at bounding box center [524, 253] width 40 height 14
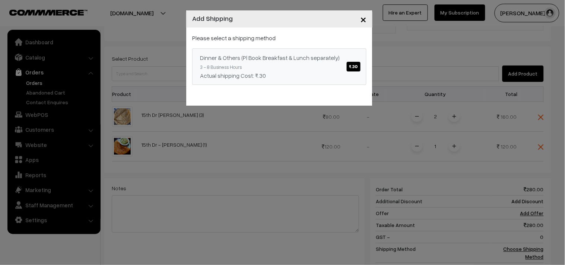
click at [299, 58] on div "Dinner & Others (Pl Book Breakfast & Lunch separately) ₹.30" at bounding box center [279, 57] width 159 height 9
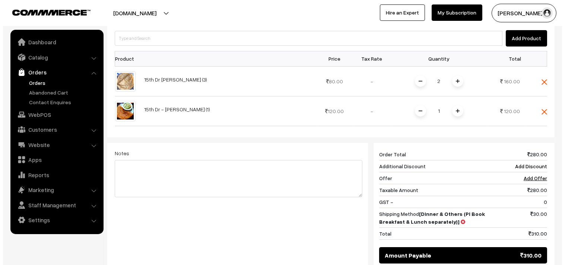
scroll to position [329, 0]
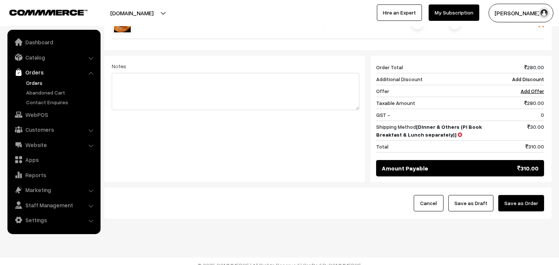
drag, startPoint x: 524, startPoint y: 198, endPoint x: 475, endPoint y: 197, distance: 49.2
click at [525, 198] on button "Save as Order" at bounding box center [521, 203] width 46 height 16
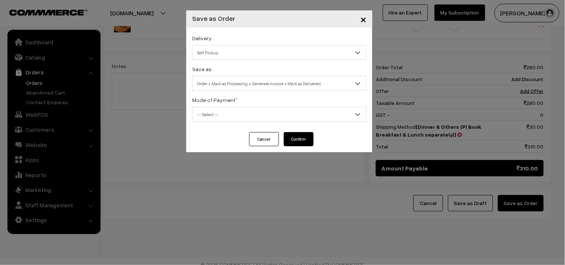
click at [291, 92] on div "Delivery Self Pickup Dinner & Others (Pl Book Breakfast & Lunch separately) (₹3…" at bounding box center [279, 80] width 186 height 105
click at [289, 85] on span "Order + Mark as Processing + Generate Invoice + Mark as Delivered" at bounding box center [280, 83] width 174 height 13
click at [263, 88] on span "Order + Mark as Processing" at bounding box center [280, 83] width 174 height 13
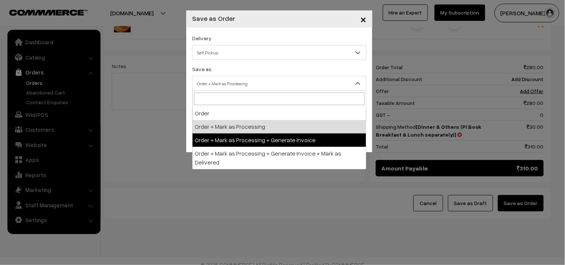
select select "3"
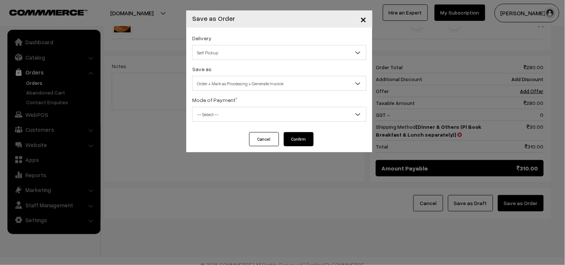
click at [241, 116] on span "-- Select --" at bounding box center [280, 114] width 174 height 13
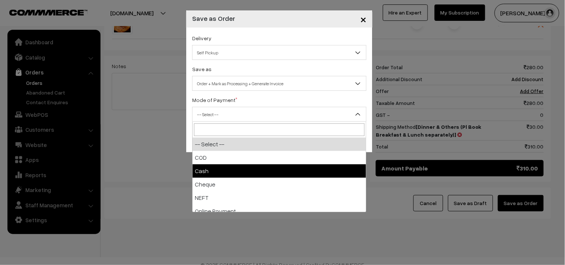
select select "3"
checkbox input "true"
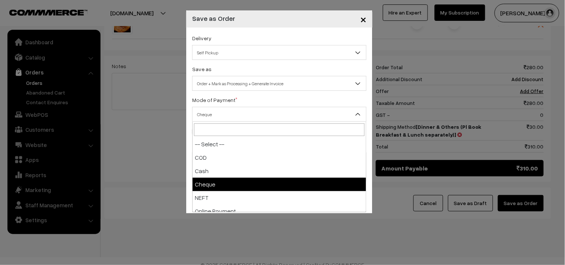
click at [236, 117] on span "Cheque" at bounding box center [280, 114] width 174 height 13
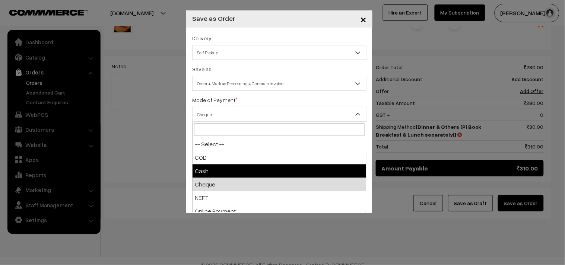
select select "2"
checkbox input "true"
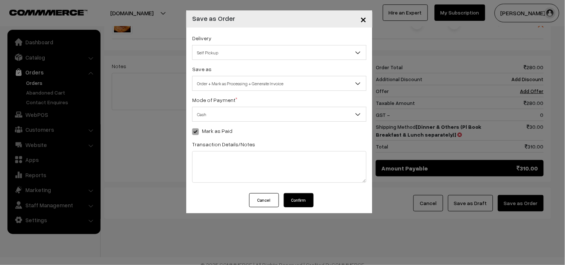
click at [300, 206] on button "Confirm" at bounding box center [299, 200] width 30 height 14
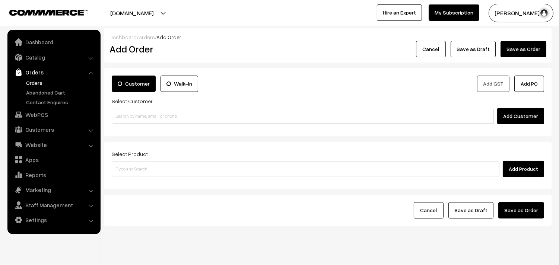
click at [43, 77] on link "Orders" at bounding box center [53, 72] width 89 height 13
click at [37, 81] on link "Orders" at bounding box center [61, 83] width 74 height 8
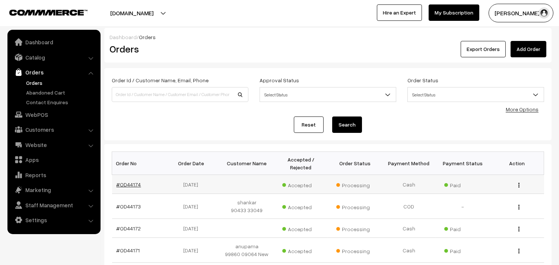
click at [131, 185] on link "#OD44174" at bounding box center [129, 184] width 25 height 6
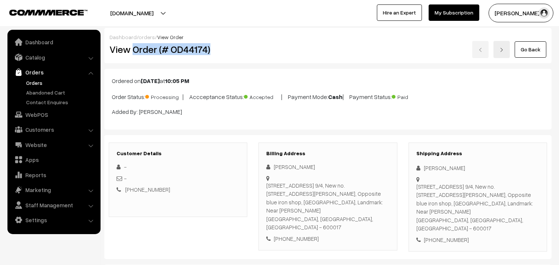
drag, startPoint x: 135, startPoint y: 53, endPoint x: 229, endPoint y: 60, distance: 94.8
click at [229, 60] on div "Dashboard / orders / View Order View Order (# OD44174) Go Back" at bounding box center [327, 45] width 447 height 35
copy h2 "Order (# OD44174)"
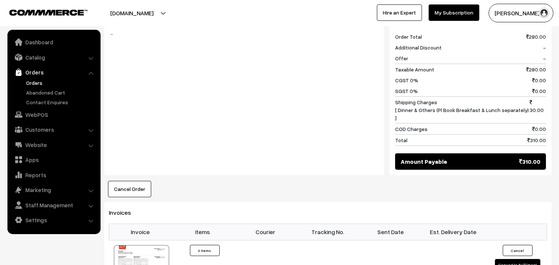
scroll to position [455, 0]
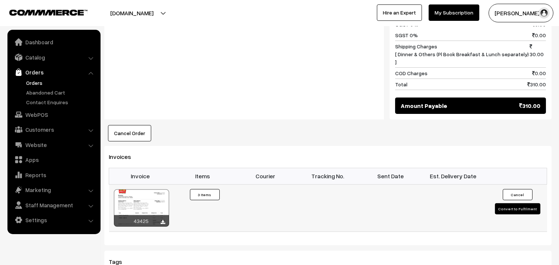
click at [155, 190] on div at bounding box center [141, 208] width 55 height 37
click at [29, 82] on link "Orders" at bounding box center [61, 83] width 74 height 8
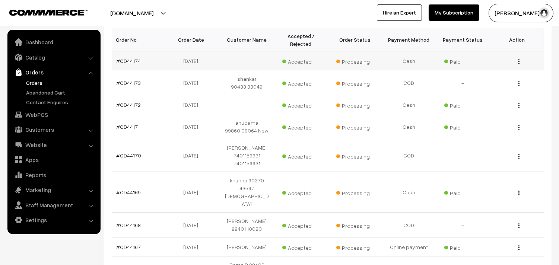
scroll to position [124, 0]
click at [130, 79] on link "#OD44173" at bounding box center [129, 82] width 25 height 6
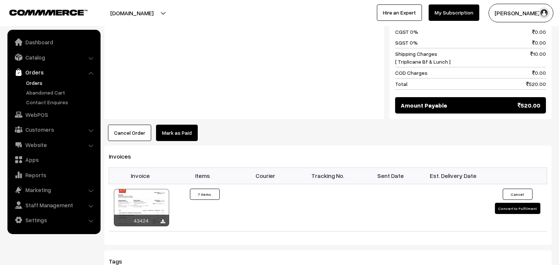
scroll to position [620, 0]
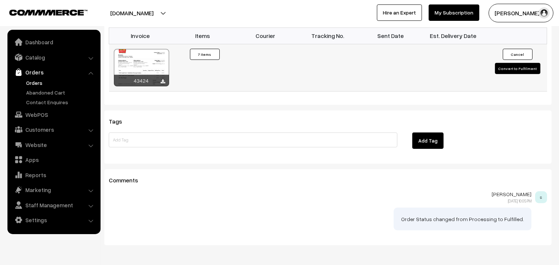
click at [152, 49] on div at bounding box center [141, 67] width 55 height 37
click at [38, 80] on link "Orders" at bounding box center [61, 83] width 74 height 8
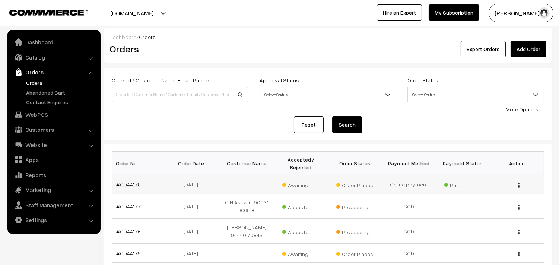
click at [133, 184] on link "#OD44178" at bounding box center [129, 184] width 25 height 6
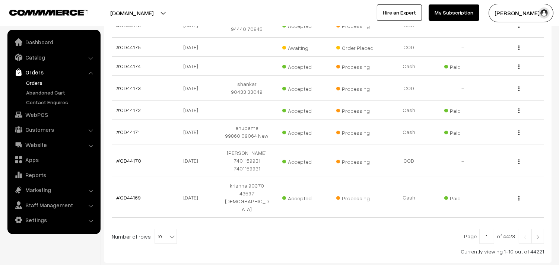
scroll to position [209, 0]
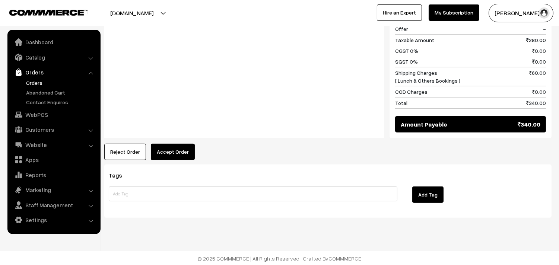
click at [178, 155] on button "Accept Order" at bounding box center [173, 152] width 44 height 16
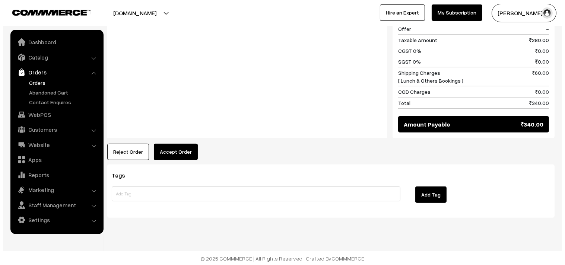
scroll to position [499, 0]
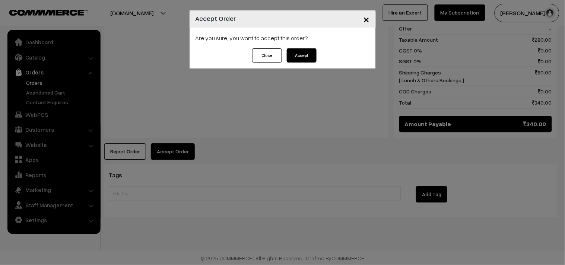
click at [307, 60] on button "Accept" at bounding box center [302, 55] width 30 height 14
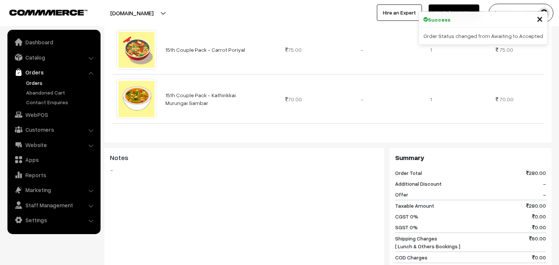
scroll to position [414, 0]
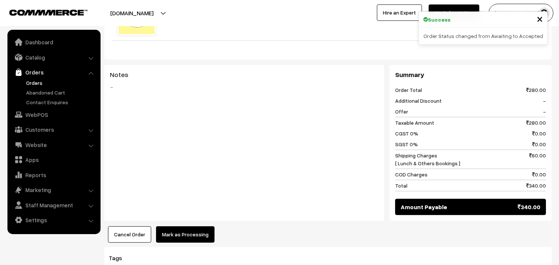
click at [169, 225] on div "Product Price Tax Rate Quantity Total 15th Couple Pack - Keerai Kootu 70.00 65.…" at bounding box center [327, 31] width 447 height 423
click at [194, 228] on button "Mark as Processing" at bounding box center [185, 234] width 58 height 16
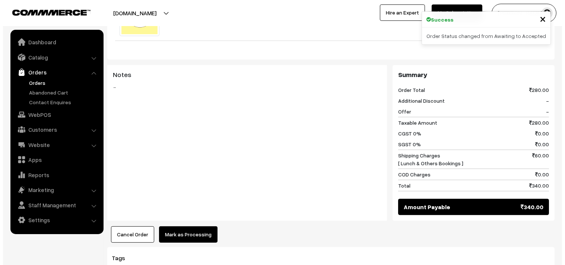
scroll to position [416, 0]
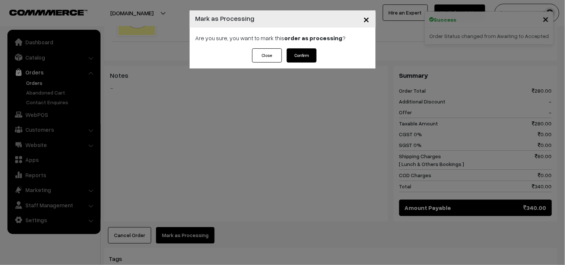
click at [311, 51] on button "Confirm" at bounding box center [302, 55] width 30 height 14
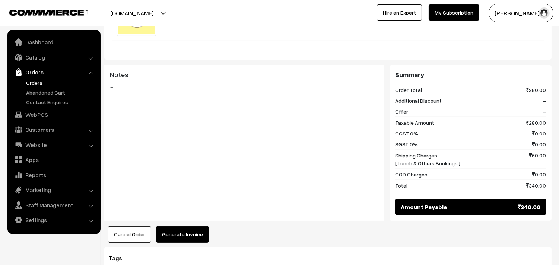
click at [187, 227] on button "Generate Invoice" at bounding box center [182, 234] width 53 height 16
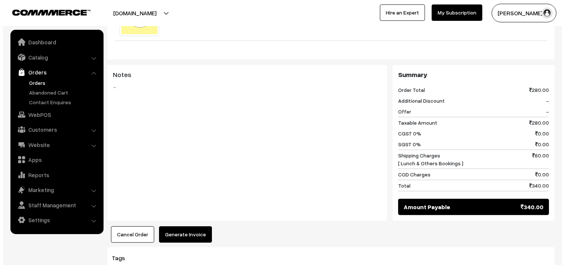
scroll to position [416, 0]
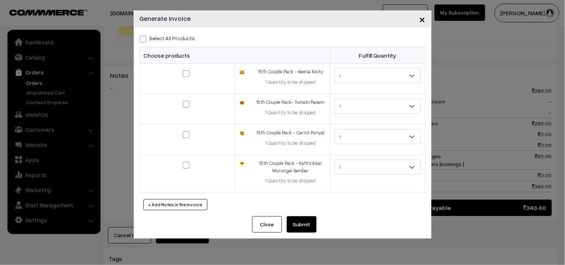
click at [180, 41] on label "Select All Products" at bounding box center [167, 38] width 55 height 8
click at [145, 40] on input "Select All Products" at bounding box center [142, 37] width 5 height 5
checkbox input "true"
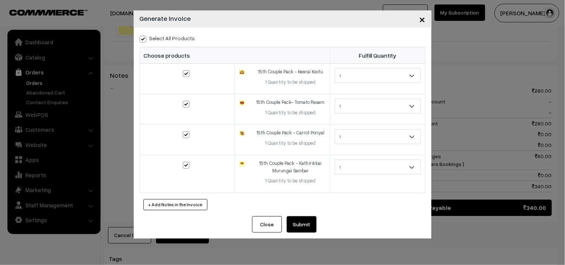
checkbox input "true"
click at [302, 226] on button "Submit" at bounding box center [302, 224] width 30 height 16
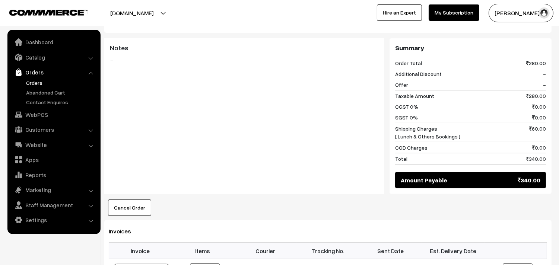
scroll to position [455, 0]
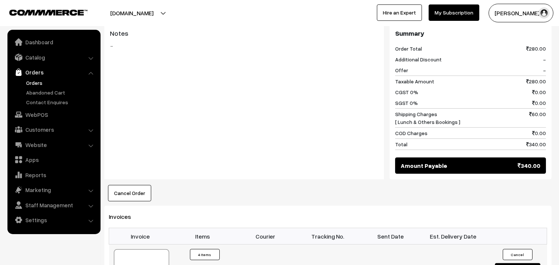
click at [157, 258] on div at bounding box center [141, 268] width 55 height 37
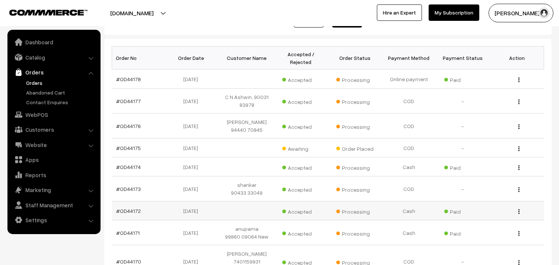
scroll to position [64, 0]
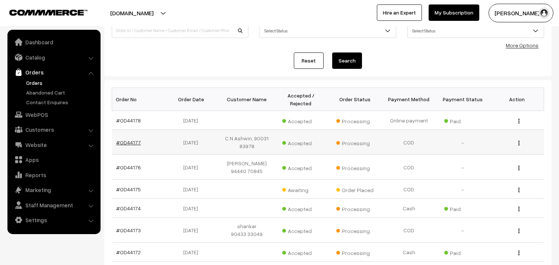
click at [132, 144] on link "#OD44177" at bounding box center [129, 142] width 25 height 6
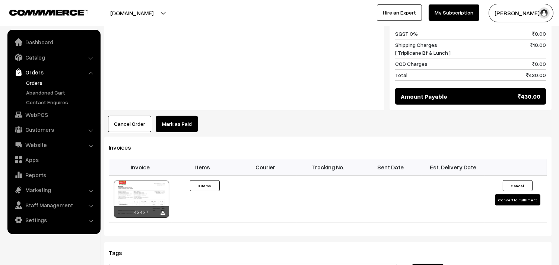
scroll to position [414, 0]
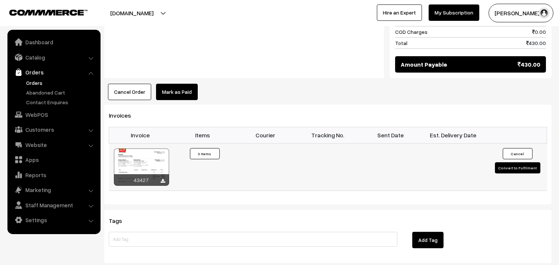
click at [161, 156] on div at bounding box center [141, 167] width 55 height 37
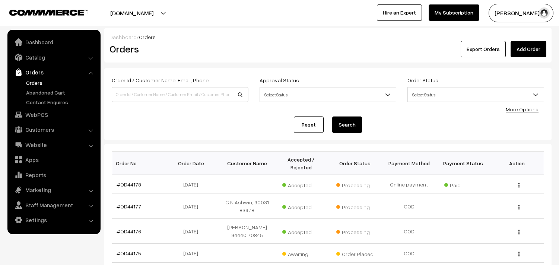
scroll to position [64, 0]
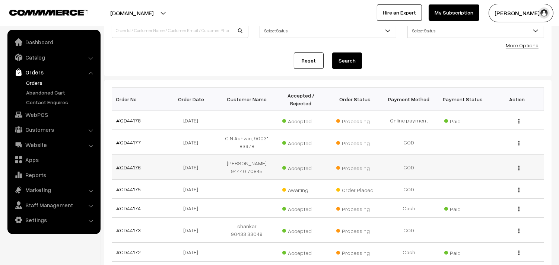
click at [125, 165] on link "#OD44176" at bounding box center [129, 167] width 25 height 6
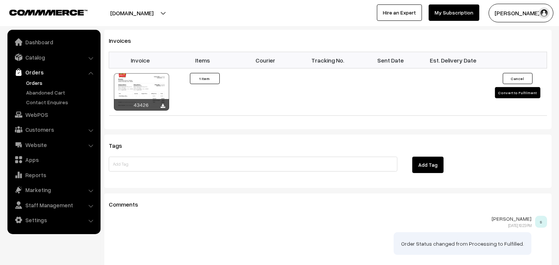
scroll to position [451, 0]
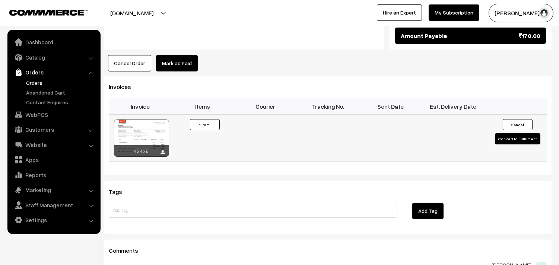
click at [154, 120] on div at bounding box center [141, 138] width 55 height 37
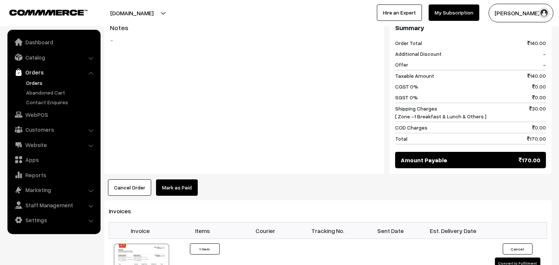
scroll to position [120, 0]
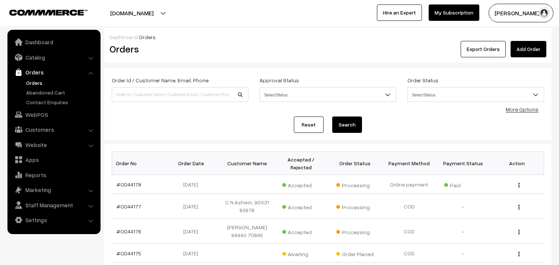
scroll to position [64, 0]
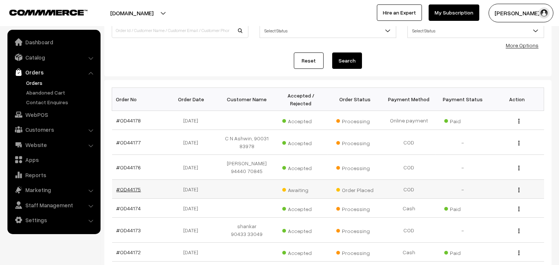
click at [134, 189] on link "#OD44175" at bounding box center [129, 189] width 25 height 6
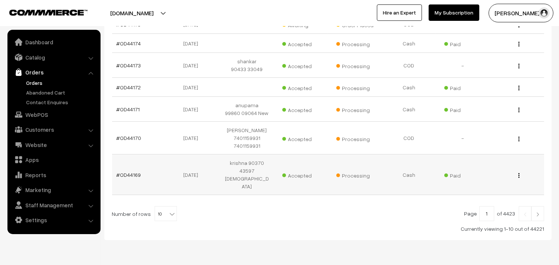
scroll to position [229, 0]
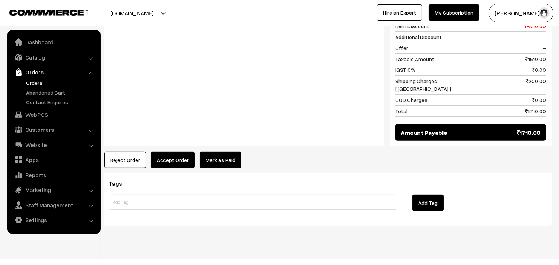
click at [185, 155] on button "Accept Order" at bounding box center [173, 160] width 44 height 16
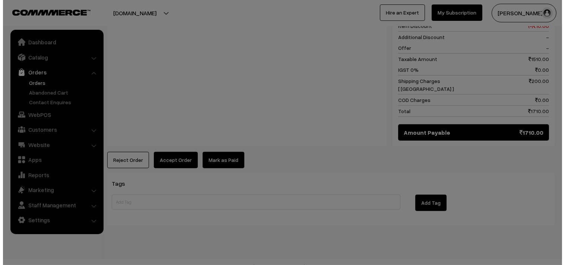
scroll to position [775, 0]
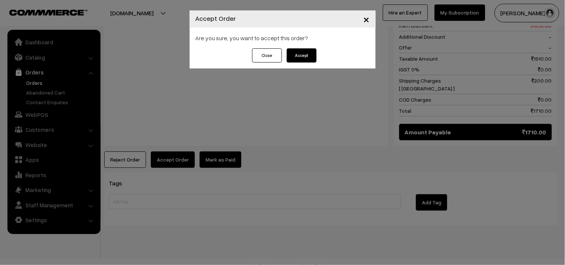
click at [307, 57] on button "Accept" at bounding box center [302, 55] width 30 height 14
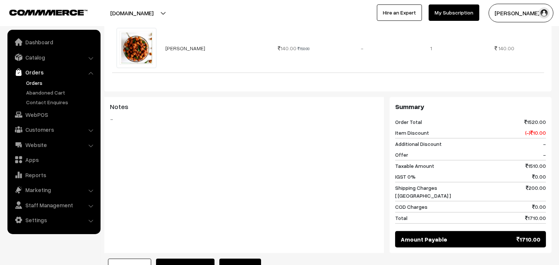
click at [190, 259] on button "Mark as Processing" at bounding box center [185, 267] width 58 height 16
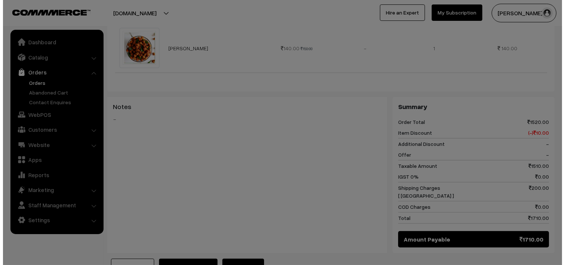
scroll to position [667, 0]
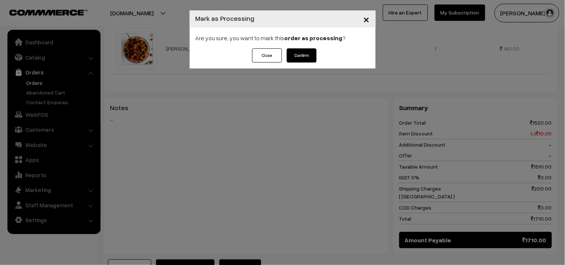
click at [308, 57] on button "Confirm" at bounding box center [302, 55] width 30 height 14
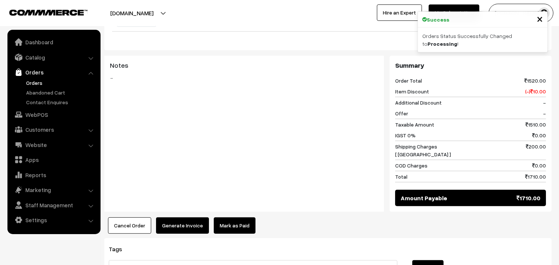
click at [181, 217] on button "Generate Invoice" at bounding box center [182, 225] width 53 height 16
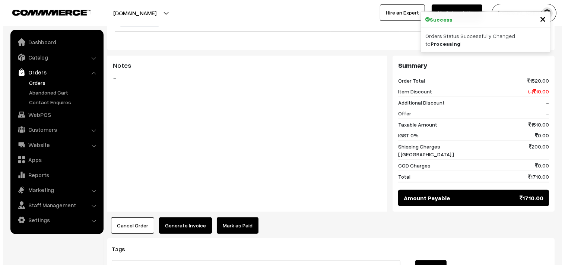
scroll to position [709, 0]
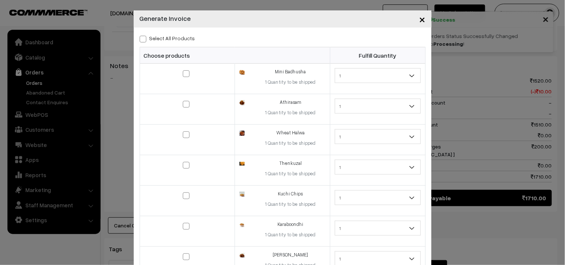
click at [165, 38] on label "Select All Products" at bounding box center [167, 38] width 55 height 8
click at [145, 38] on input "Select All Products" at bounding box center [142, 37] width 5 height 5
checkbox input "true"
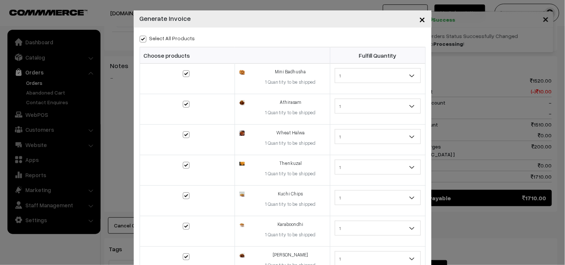
checkbox input "true"
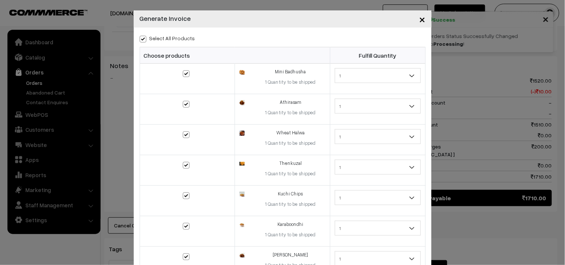
checkbox input "true"
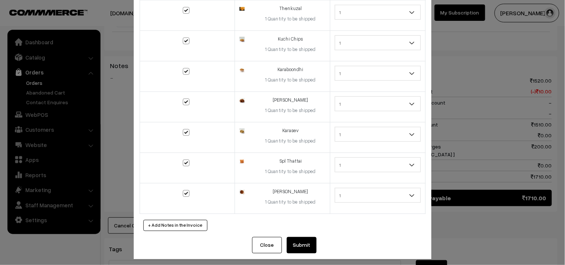
scroll to position [160, 0]
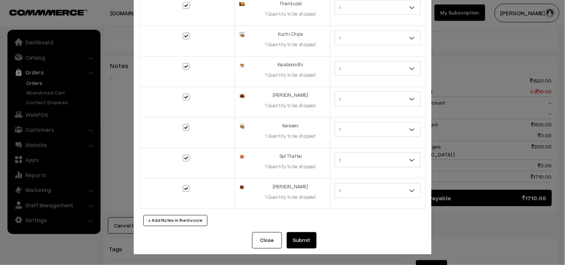
click at [306, 241] on button "Submit" at bounding box center [302, 240] width 30 height 16
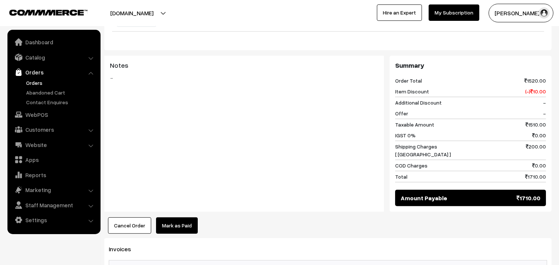
scroll to position [869, 0]
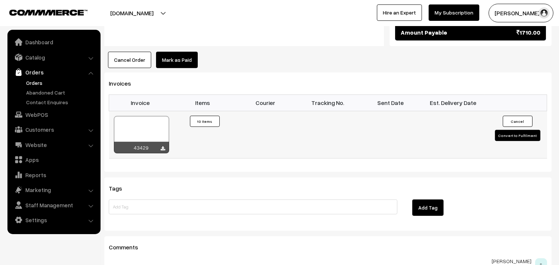
click at [156, 129] on div at bounding box center [141, 134] width 55 height 37
click at [47, 118] on link "WebPOS" at bounding box center [53, 114] width 89 height 13
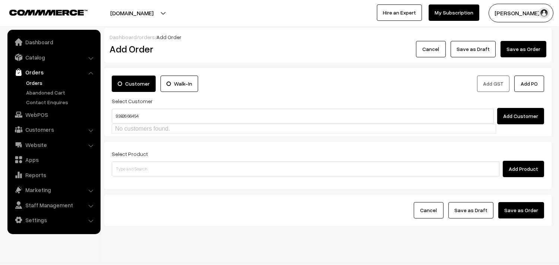
click at [127, 112] on input "93826 66454" at bounding box center [303, 116] width 382 height 15
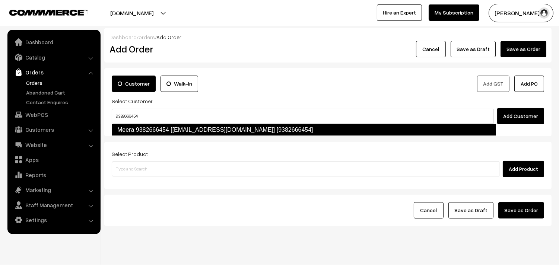
click at [139, 131] on link "Meera 9382666454 [[EMAIL_ADDRESS][DOMAIN_NAME]] [9382666454]" at bounding box center [304, 130] width 384 height 12
type input "9382666454"
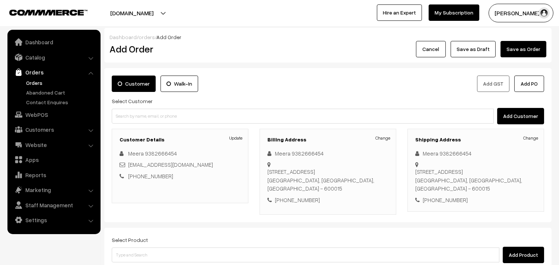
scroll to position [83, 0]
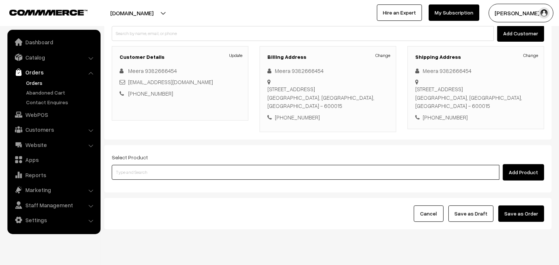
click at [185, 174] on input at bounding box center [306, 172] width 388 height 15
type input "15th wi"
click at [172, 176] on input "15th wi" at bounding box center [306, 172] width 388 height 15
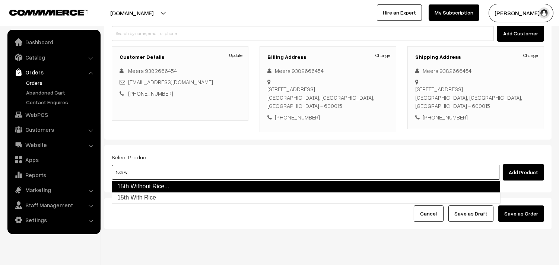
click at [171, 183] on link "15th Without Rice..." at bounding box center [306, 187] width 389 height 12
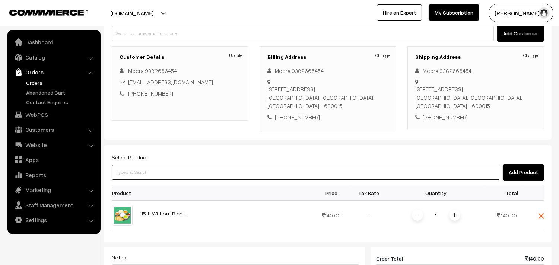
drag, startPoint x: 146, startPoint y: 179, endPoint x: 146, endPoint y: 164, distance: 14.5
click at [146, 179] on input at bounding box center [306, 172] width 388 height 15
type input "keerai koo"
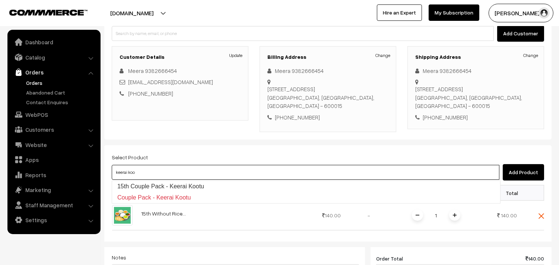
click at [146, 180] on input "keerai koo" at bounding box center [306, 172] width 388 height 15
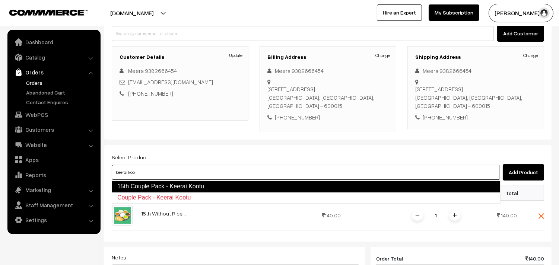
click at [137, 187] on link "15th Couple Pack - Keerai Kootu" at bounding box center [306, 187] width 389 height 12
click at [143, 170] on input at bounding box center [306, 172] width 388 height 15
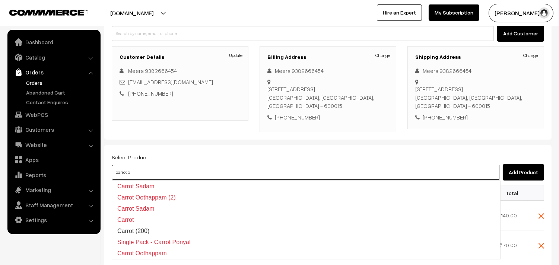
type input "carrot po"
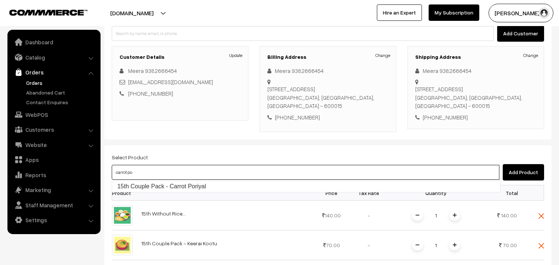
click at [150, 183] on link "15th Couple Pack - Carrot Poriyal" at bounding box center [306, 186] width 388 height 11
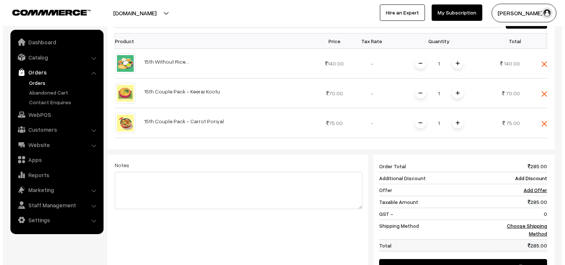
scroll to position [248, 0]
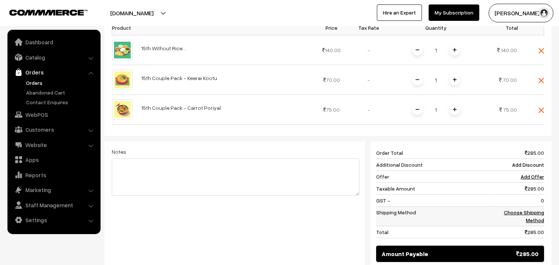
click at [529, 220] on link "Choose Shipping Method" at bounding box center [524, 216] width 40 height 14
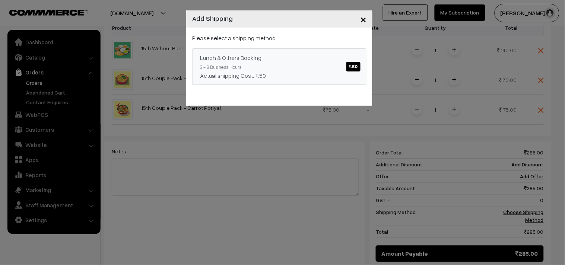
click at [326, 59] on div "Lunch & Others Booking ₹.50" at bounding box center [279, 57] width 159 height 9
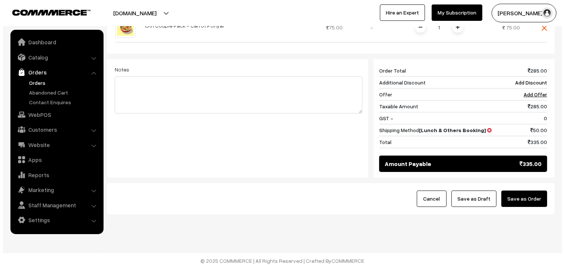
scroll to position [331, 0]
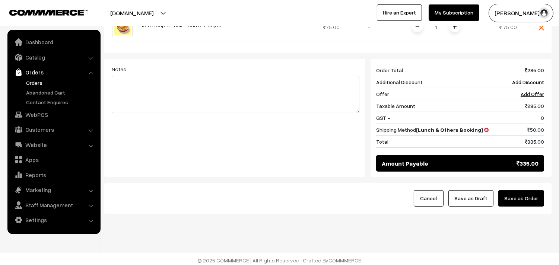
click at [528, 196] on button "Save as Order" at bounding box center [521, 198] width 46 height 16
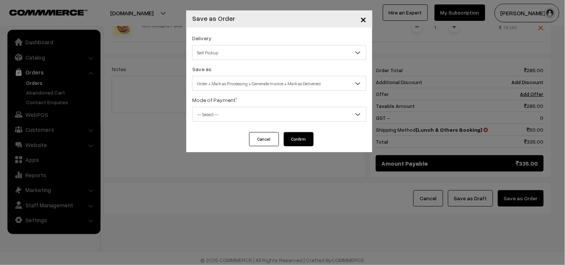
click at [217, 53] on span "Self Pickup" at bounding box center [280, 52] width 174 height 13
click at [233, 50] on span "Self Pickup" at bounding box center [280, 52] width 174 height 13
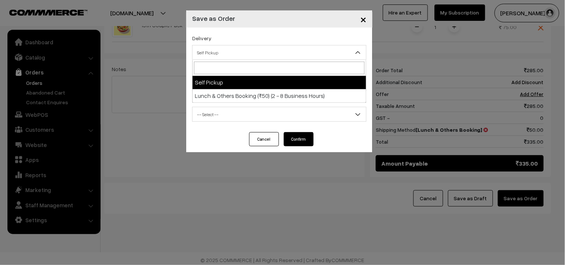
click at [232, 50] on span "Self Pickup" at bounding box center [280, 52] width 174 height 13
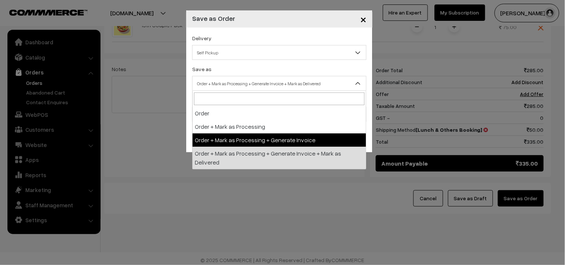
select select "3"
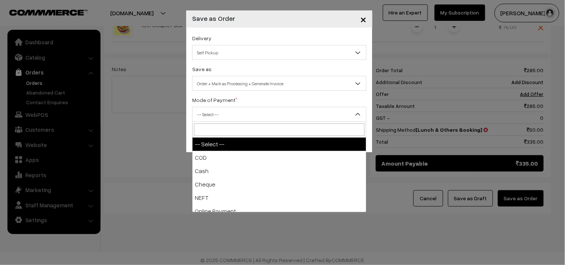
click at [226, 115] on span "-- Select --" at bounding box center [280, 114] width 174 height 13
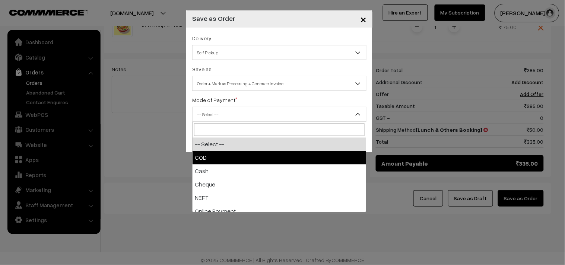
select select "1"
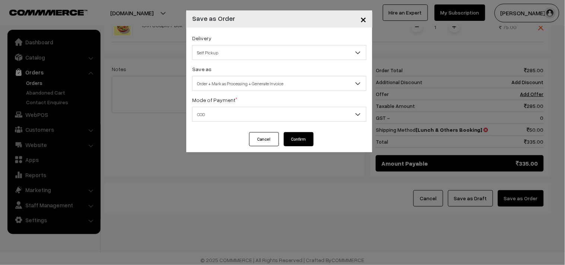
click at [301, 138] on button "Confirm" at bounding box center [299, 139] width 30 height 14
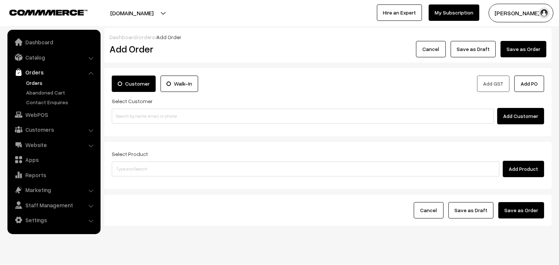
click at [34, 83] on link "Orders" at bounding box center [61, 83] width 74 height 8
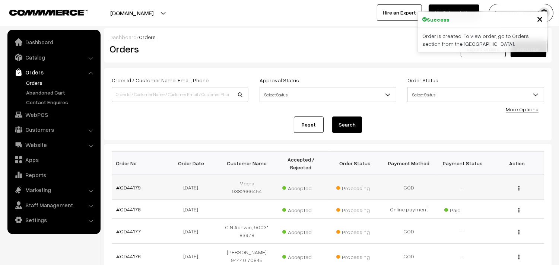
click at [137, 185] on link "#OD44179" at bounding box center [129, 187] width 25 height 6
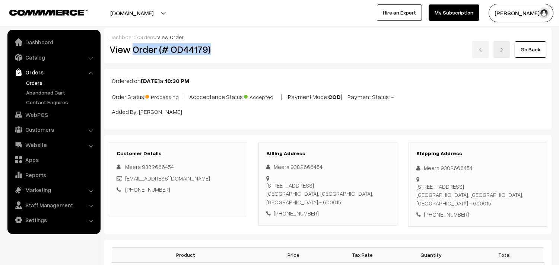
drag, startPoint x: 135, startPoint y: 48, endPoint x: 224, endPoint y: 58, distance: 89.5
click at [224, 58] on div "Dashboard / orders / View Order View Order (# OD44179) Go Back" at bounding box center [327, 45] width 447 height 35
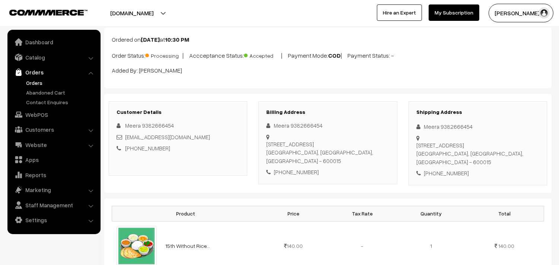
copy h2 "Order (# OD44179)"
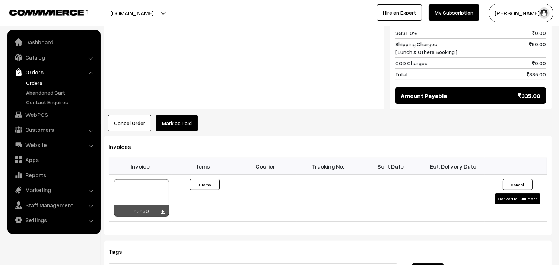
scroll to position [579, 0]
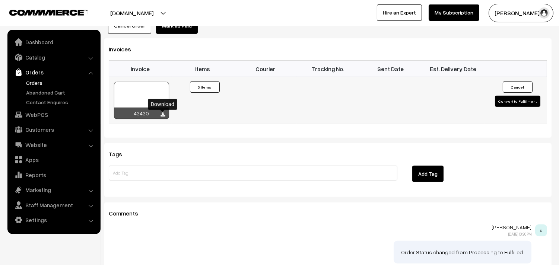
click at [163, 115] on icon at bounding box center [163, 114] width 4 height 5
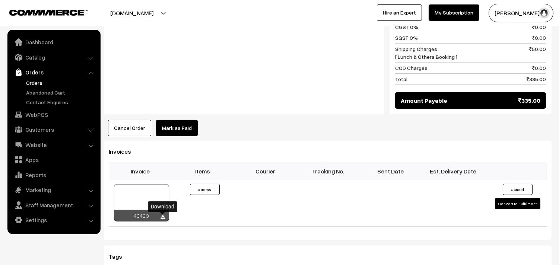
scroll to position [475, 0]
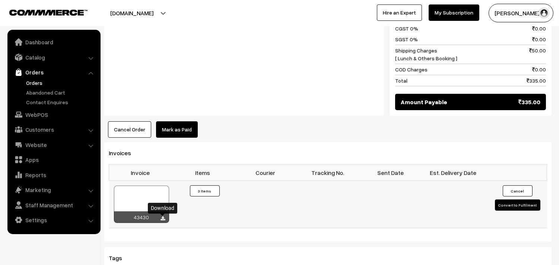
click at [144, 193] on div at bounding box center [141, 204] width 55 height 37
